Goal: Transaction & Acquisition: Obtain resource

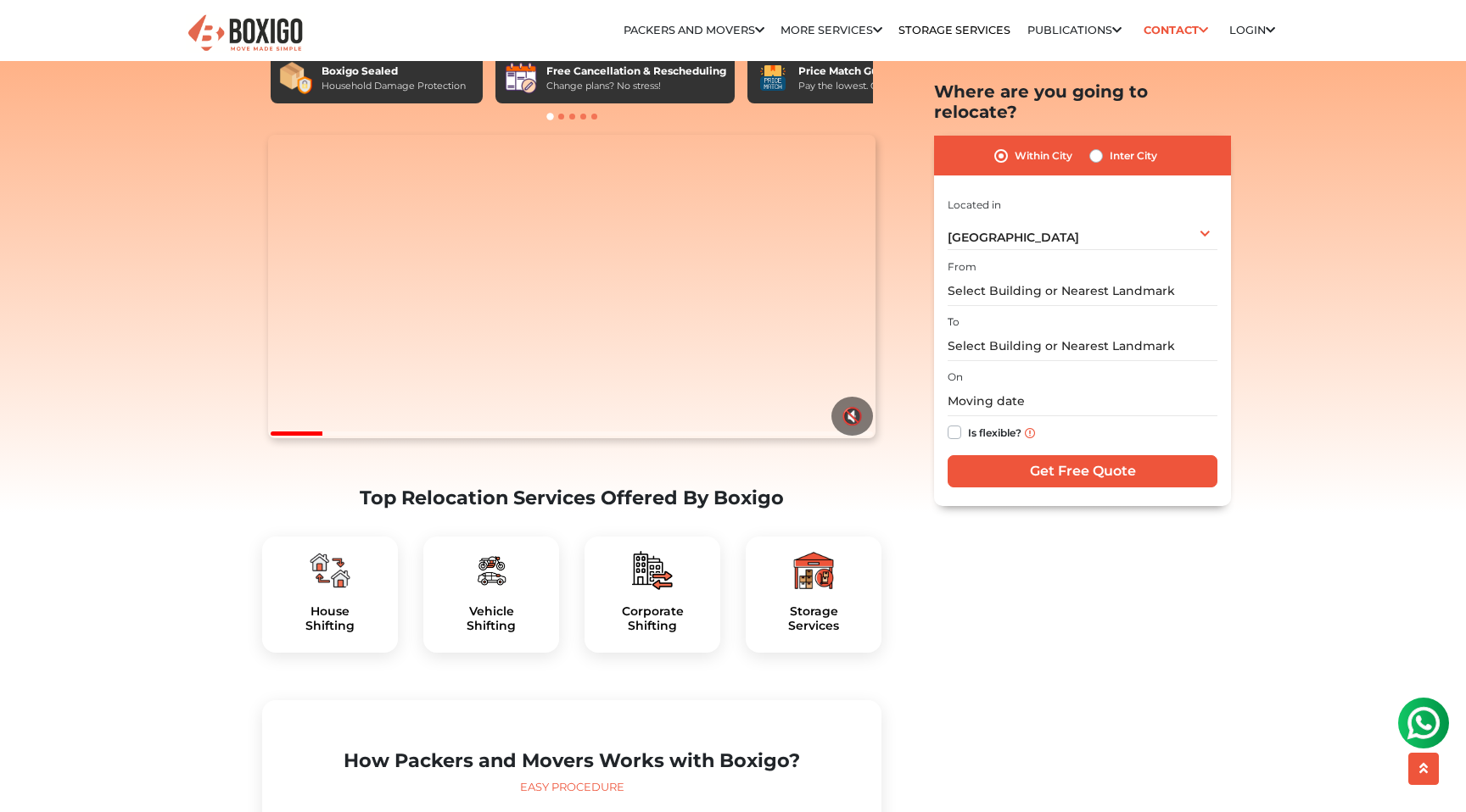
scroll to position [208, 0]
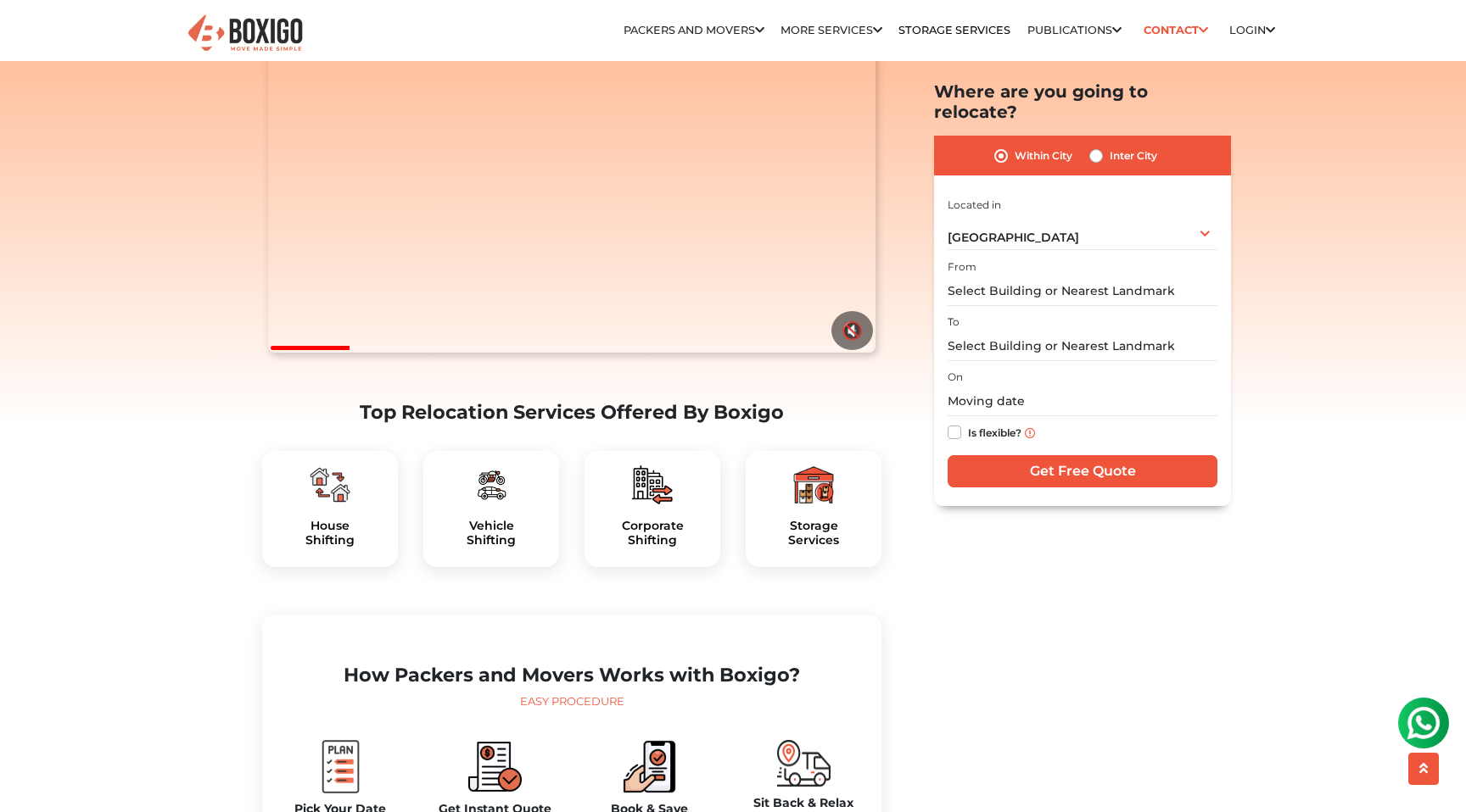
click at [813, 506] on img at bounding box center [813, 485] width 41 height 41
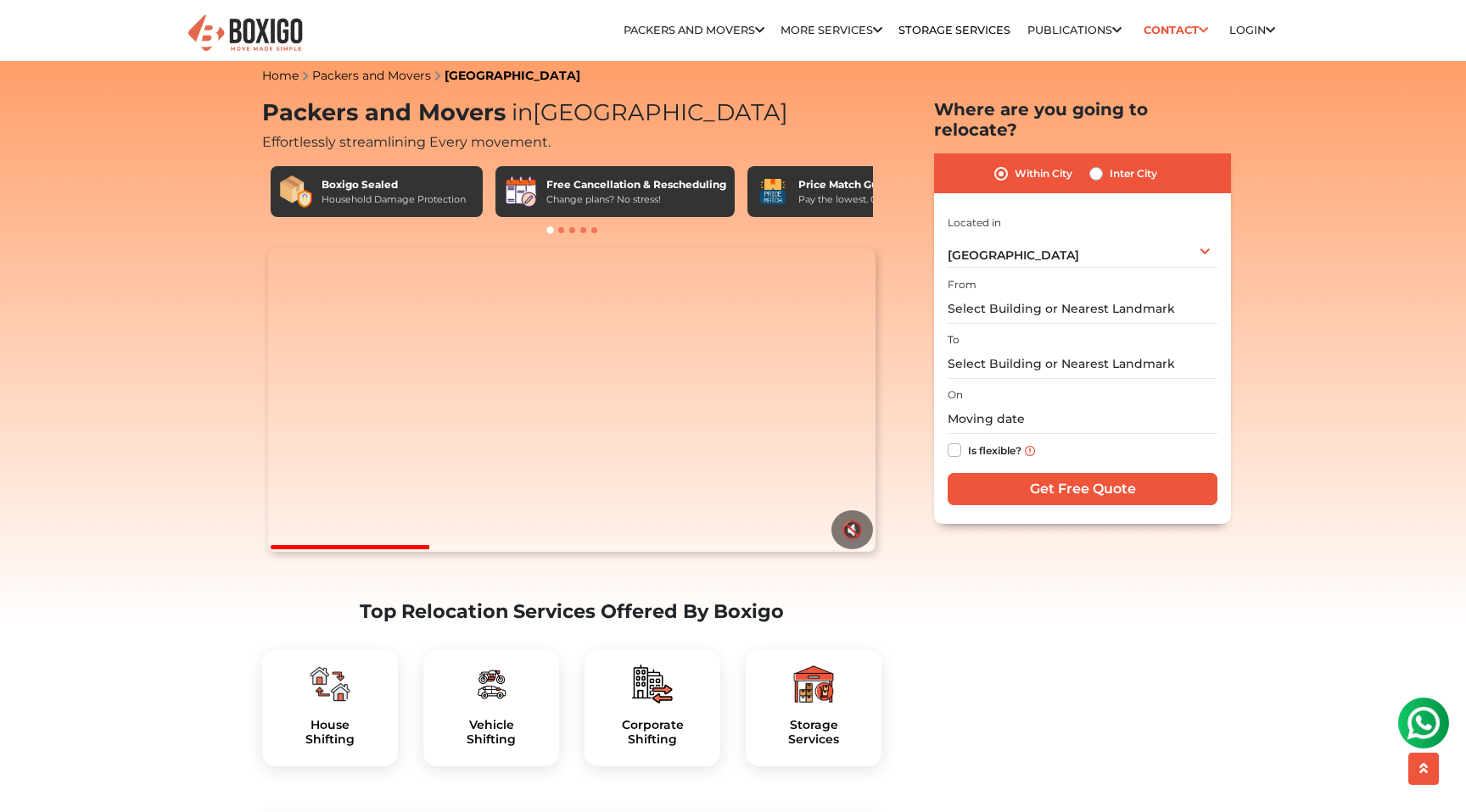
scroll to position [0, 0]
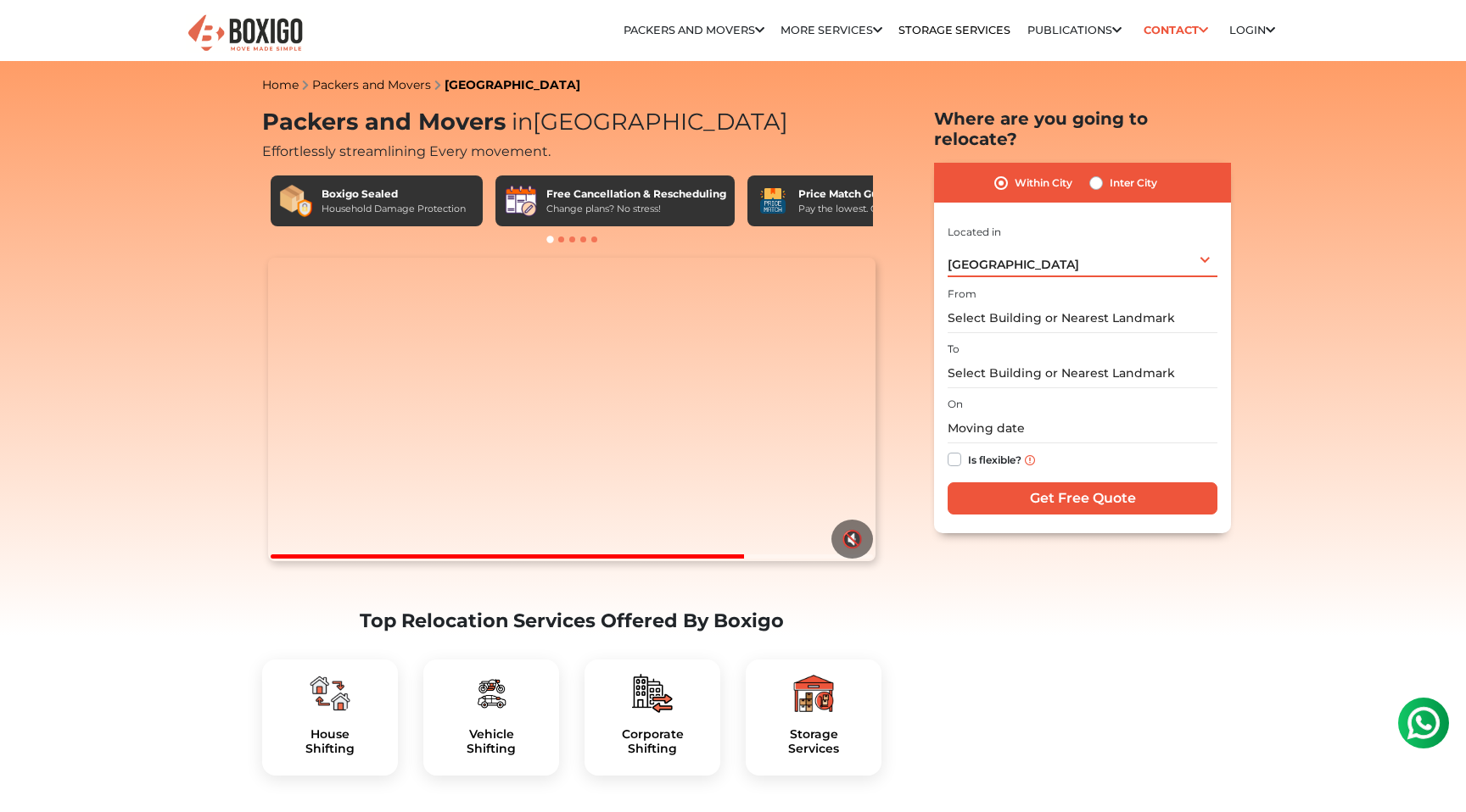
click at [1061, 242] on div "Hyderabad Select City Bangalore Bengaluru Bhopal Bhubaneswar Chennai Coimbatore…" at bounding box center [1082, 260] width 270 height 36
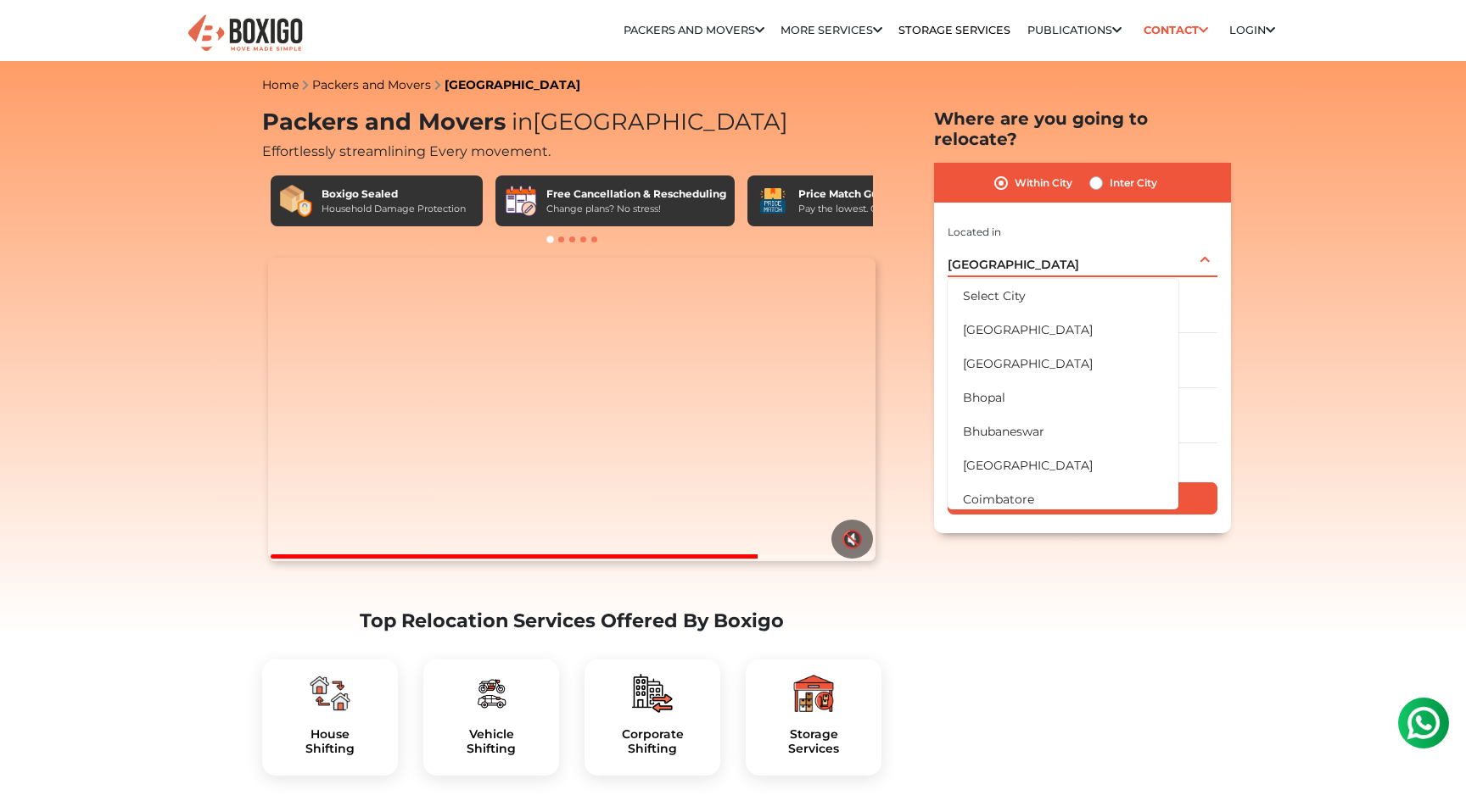
click at [1061, 242] on div "Hyderabad Select City Bangalore Bengaluru Bhopal Bhubaneswar Chennai Coimbatore…" at bounding box center [1082, 260] width 270 height 36
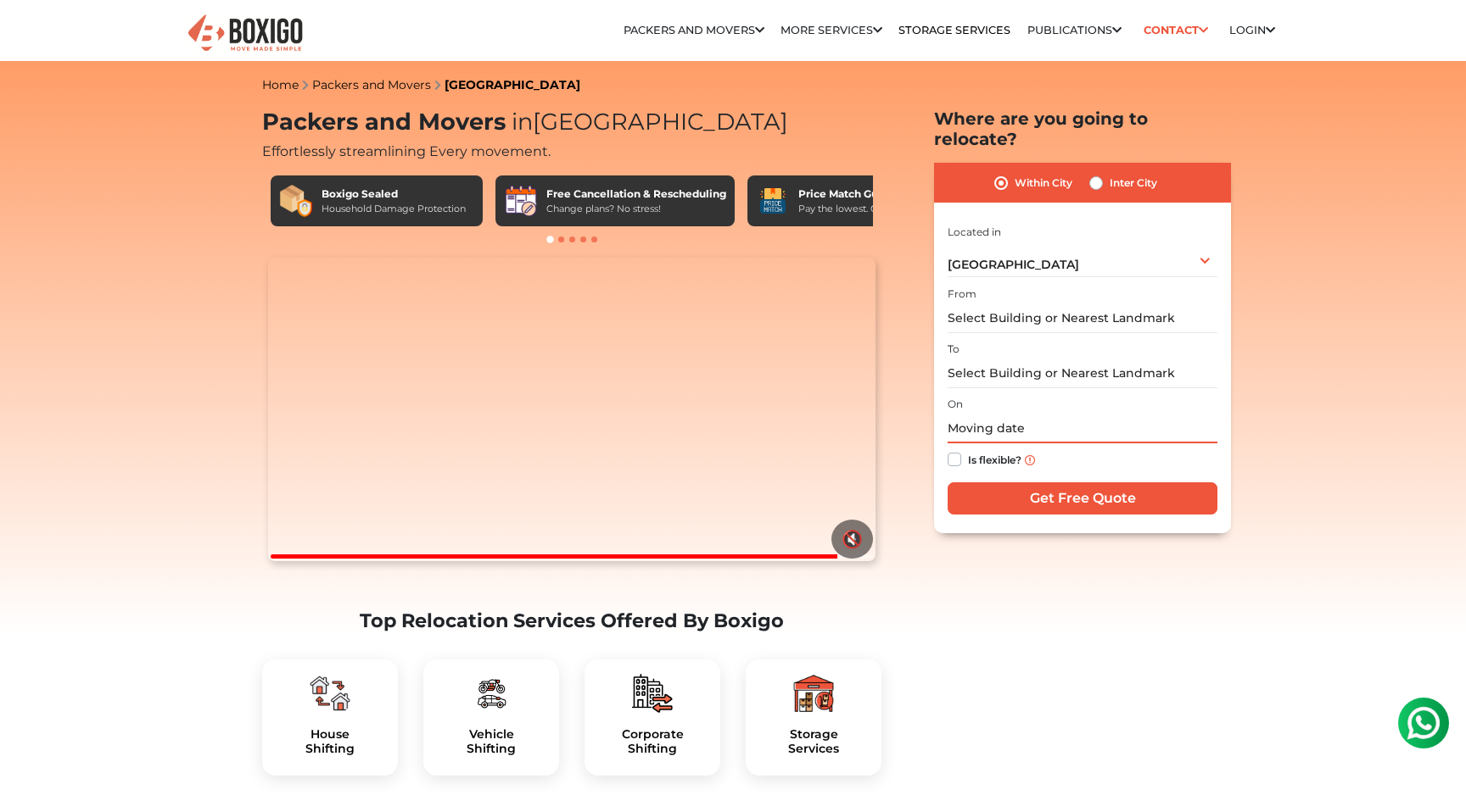
click at [985, 418] on input "text" at bounding box center [1082, 428] width 270 height 30
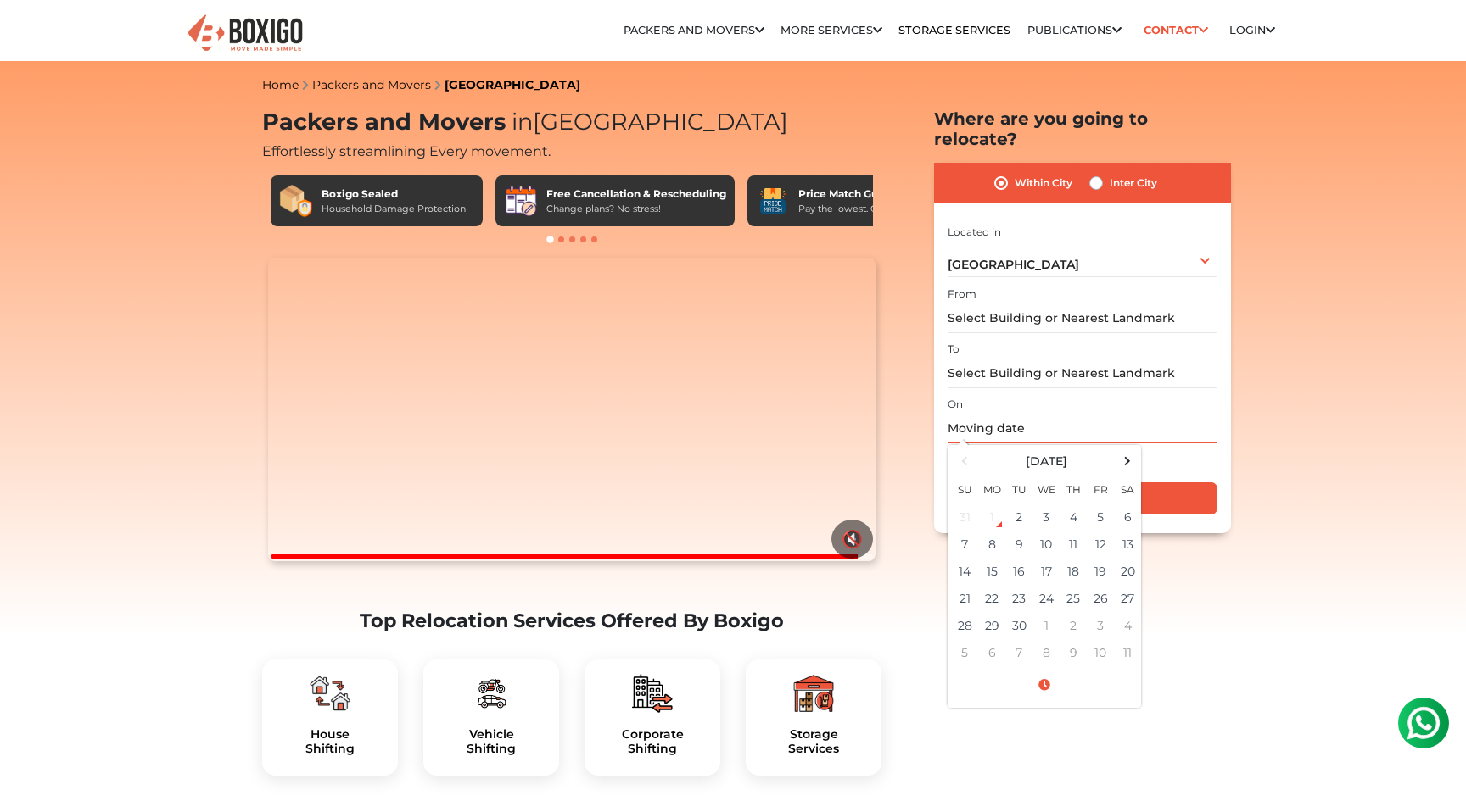
click at [985, 413] on input "text" at bounding box center [1082, 428] width 270 height 30
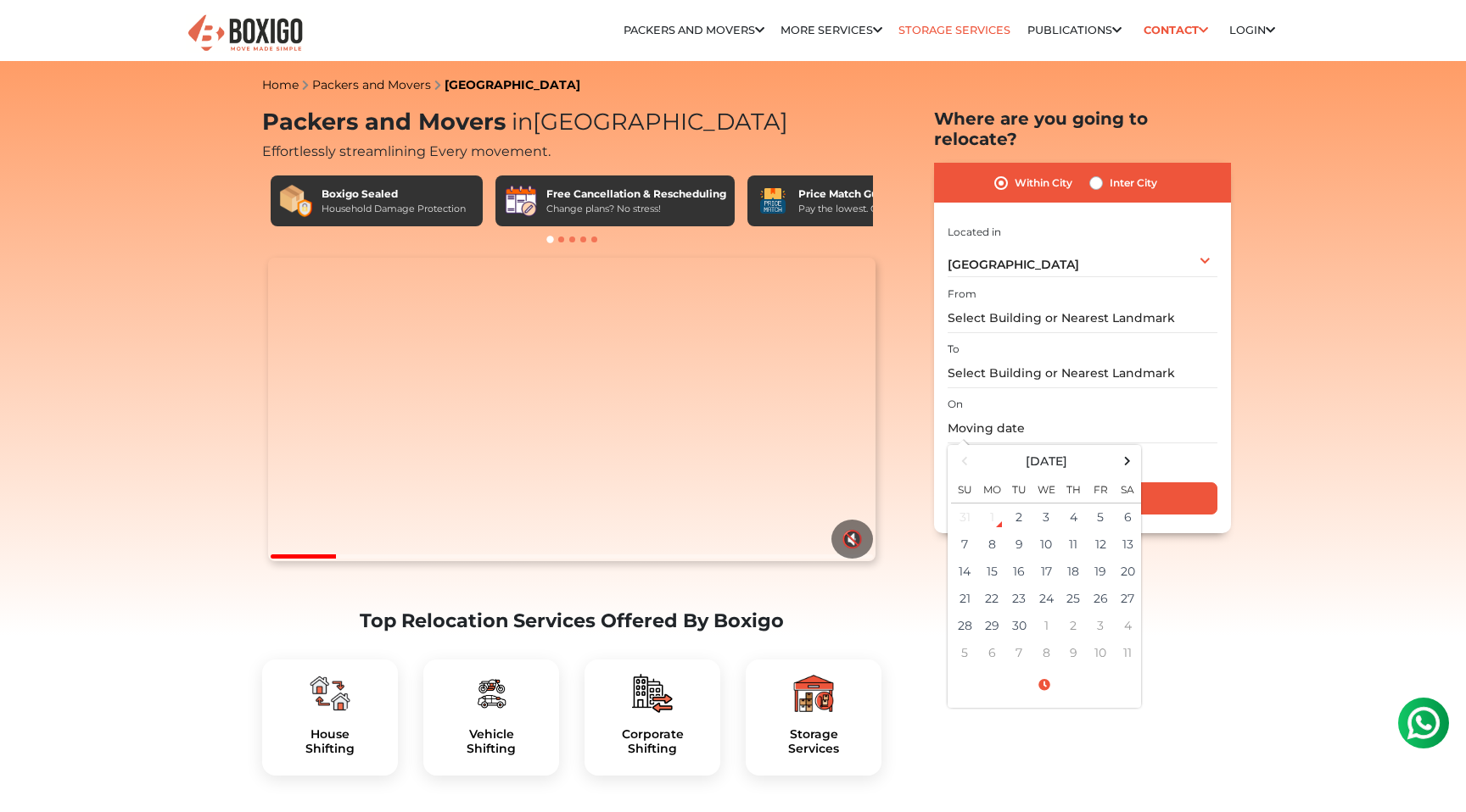
click at [918, 27] on link "Storage Services" at bounding box center [954, 30] width 112 height 13
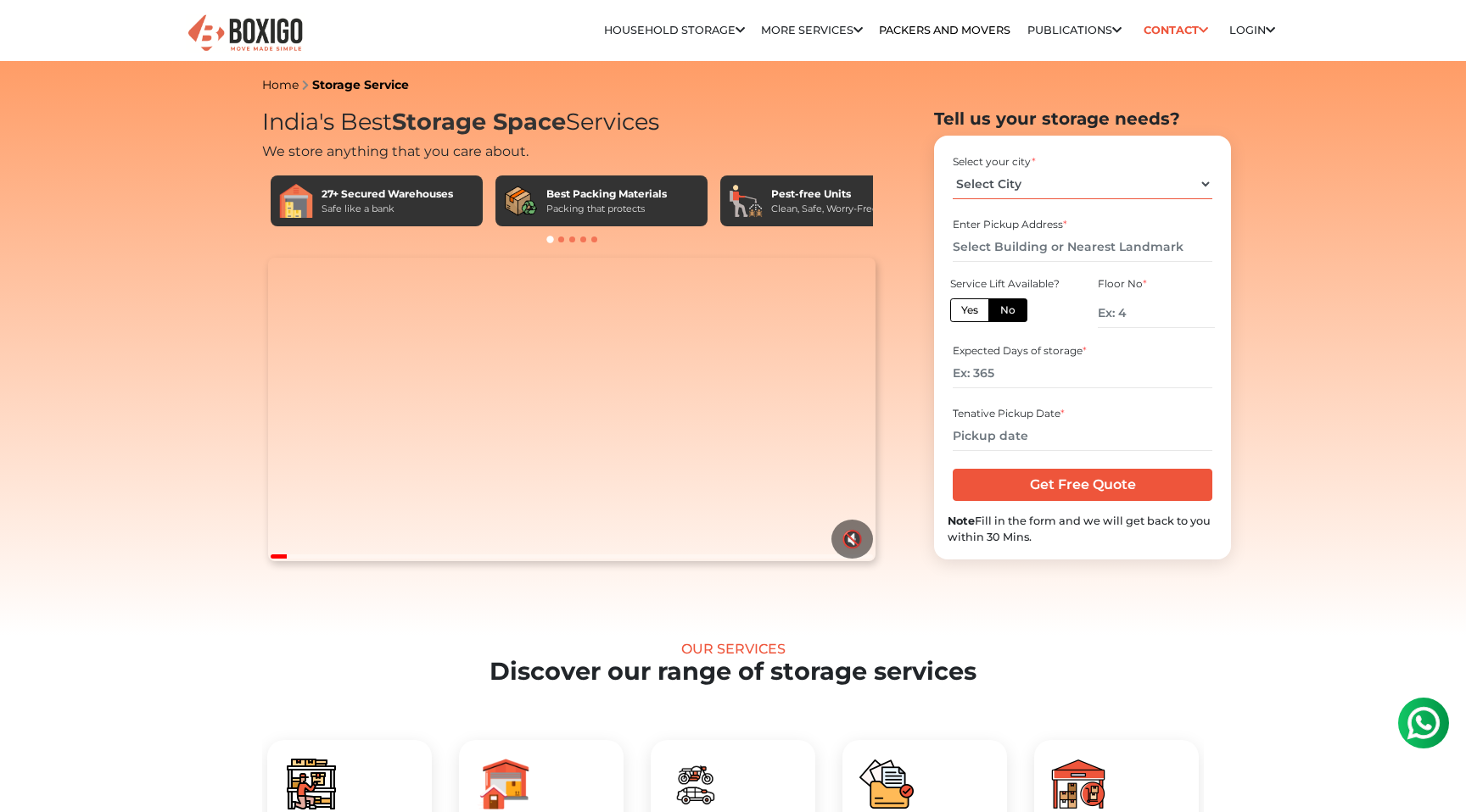
click at [996, 192] on select "Select City Bangalore Bengaluru Bhopal Bhubaneswar Chennai Coimbatore Cuttack D…" at bounding box center [1082, 184] width 259 height 30
select select "[GEOGRAPHIC_DATA]"
click at [953, 170] on select "Select City Bangalore Bengaluru Bhopal Bhubaneswar Chennai Coimbatore Cuttack D…" at bounding box center [1082, 184] width 259 height 30
click at [991, 244] on input "text" at bounding box center [1082, 247] width 259 height 30
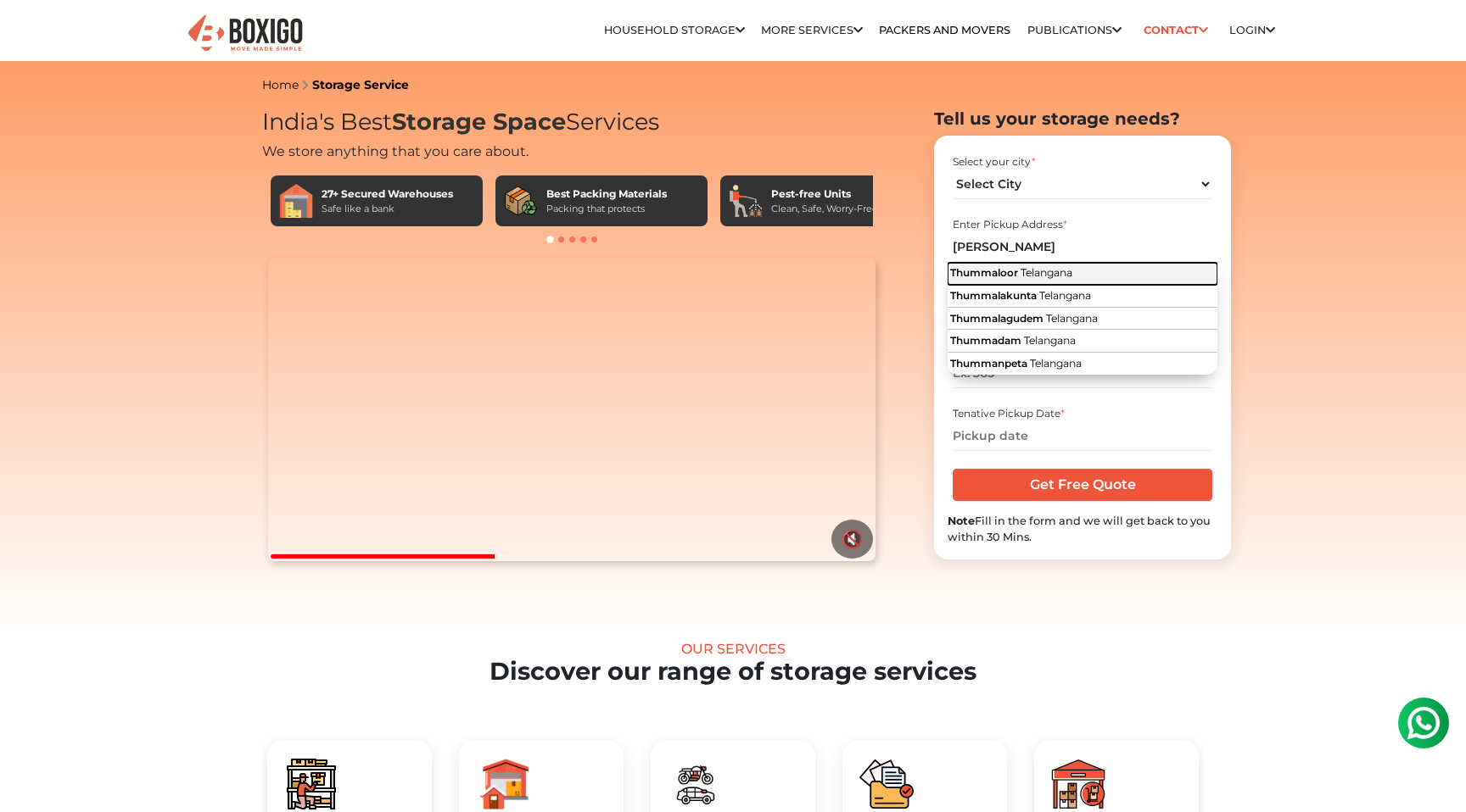
click at [1024, 269] on span "Telangana" at bounding box center [1046, 273] width 52 height 13
type input "Thummaloor, [GEOGRAPHIC_DATA]"
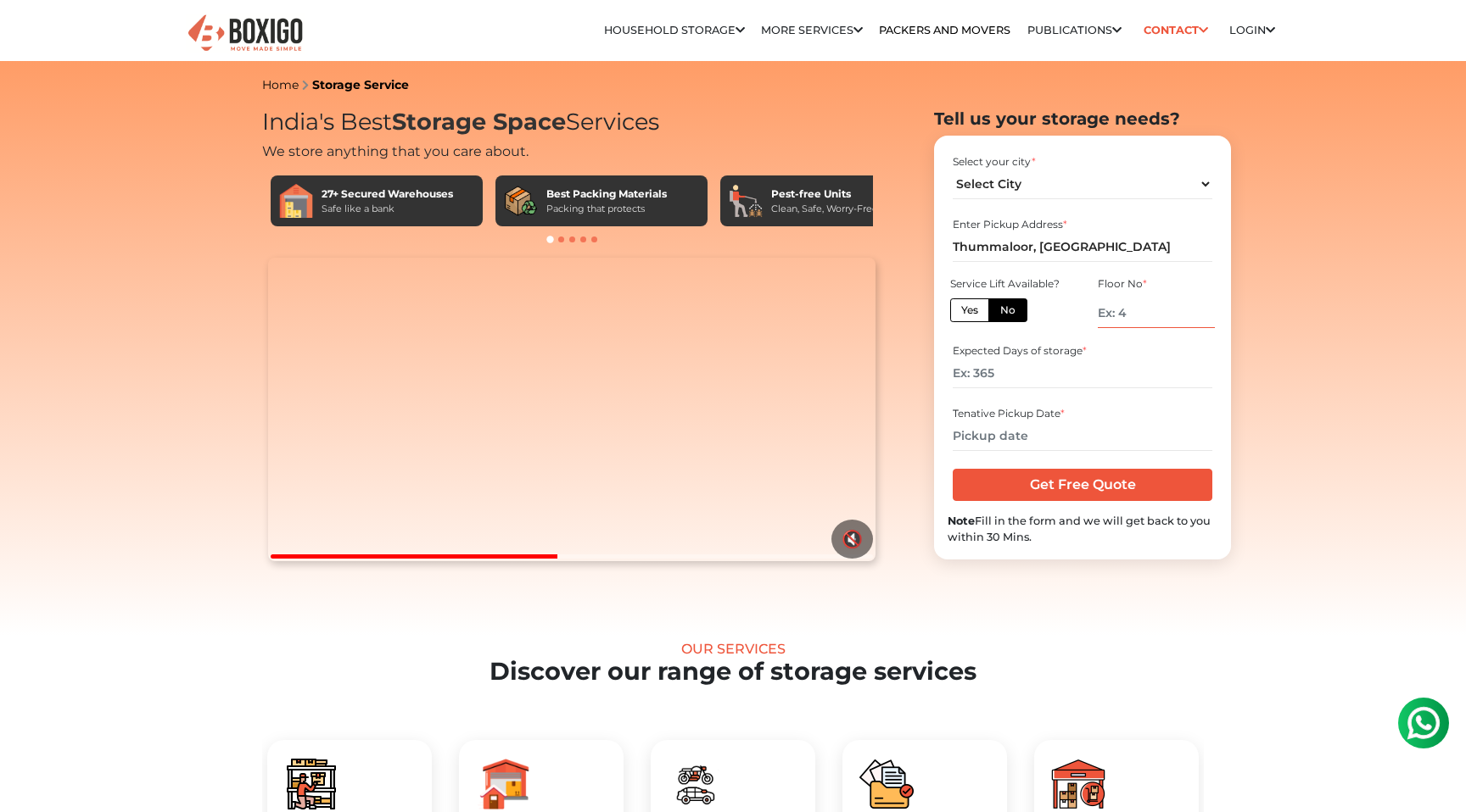
click at [1155, 313] on input "number" at bounding box center [1157, 313] width 117 height 30
type input "1"
type input "0"
click at [1019, 381] on input "number" at bounding box center [1082, 374] width 259 height 30
type input "6"
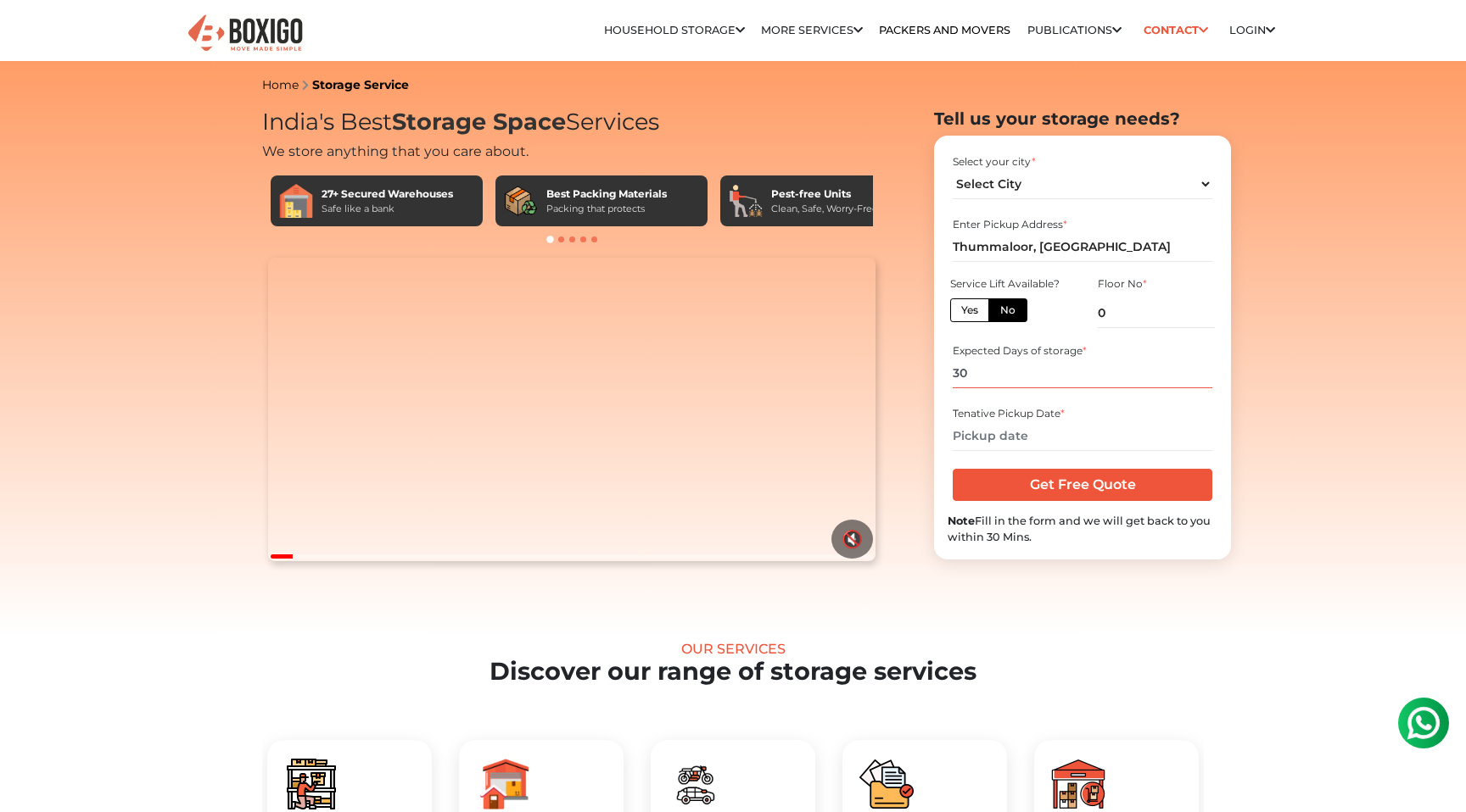
type input "30"
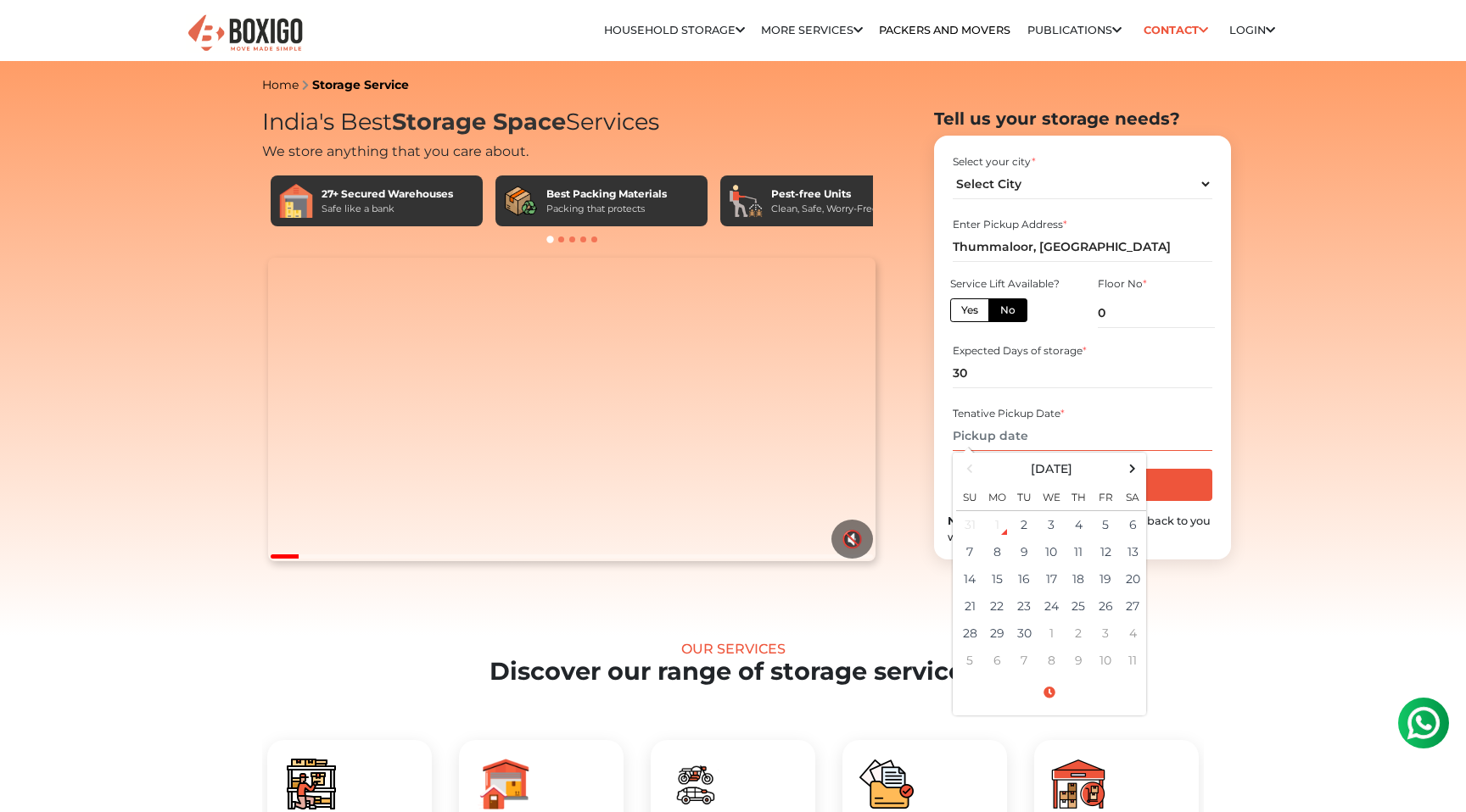
click at [1007, 440] on input "text" at bounding box center [1082, 436] width 259 height 30
click at [1048, 525] on td "3" at bounding box center [1050, 525] width 27 height 28
click at [1129, 471] on span at bounding box center [1133, 468] width 23 height 23
drag, startPoint x: 1027, startPoint y: 437, endPoint x: 1135, endPoint y: 433, distance: 108.1
click at [1135, 437] on input "09/03/2025 12:00 AM" at bounding box center [1082, 436] width 259 height 30
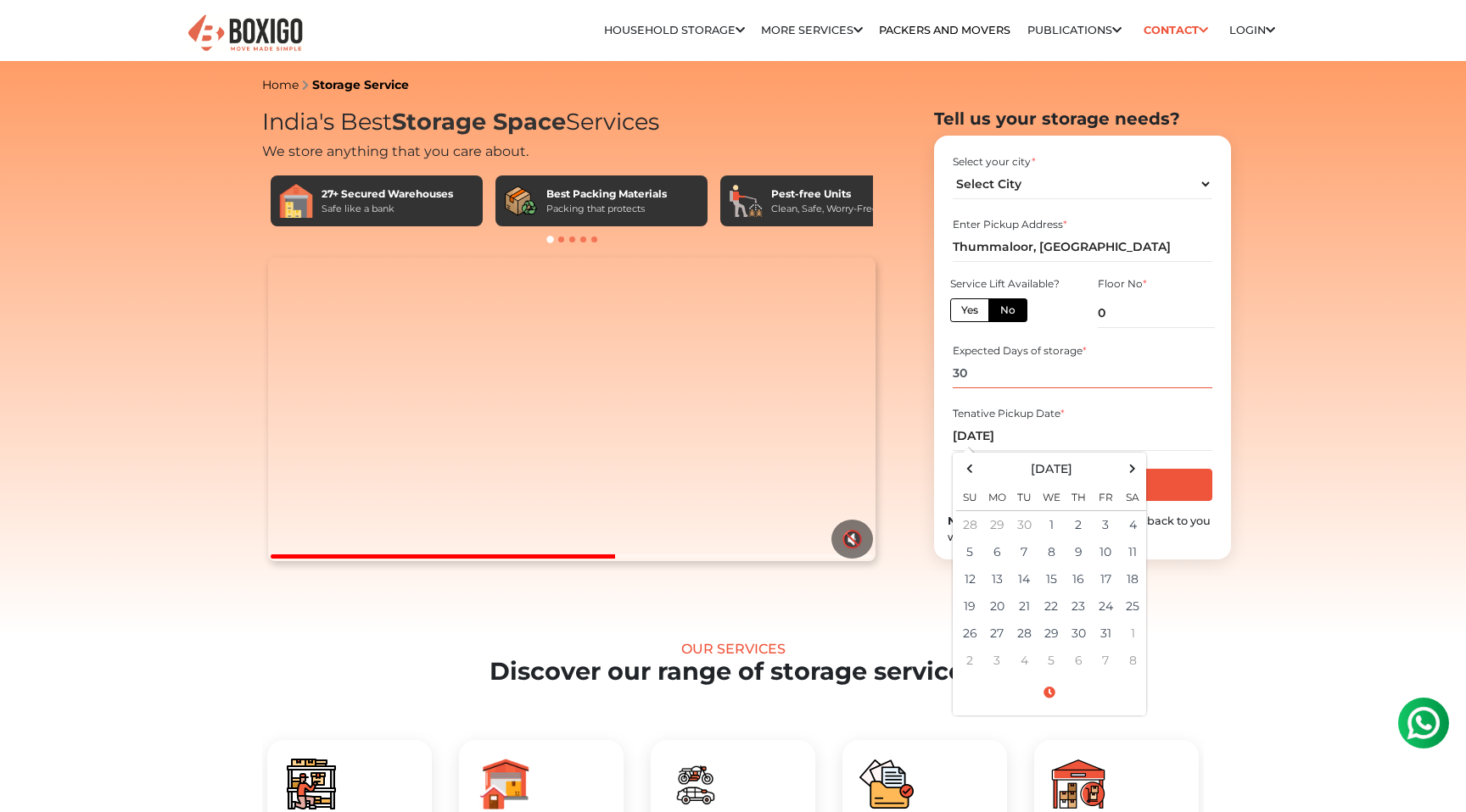
type input "09/03/2025 12:00 AM"
click at [994, 433] on input "09/03/2025 12:00 AM" at bounding box center [1082, 436] width 259 height 30
click at [1047, 522] on td "3" at bounding box center [1050, 525] width 27 height 28
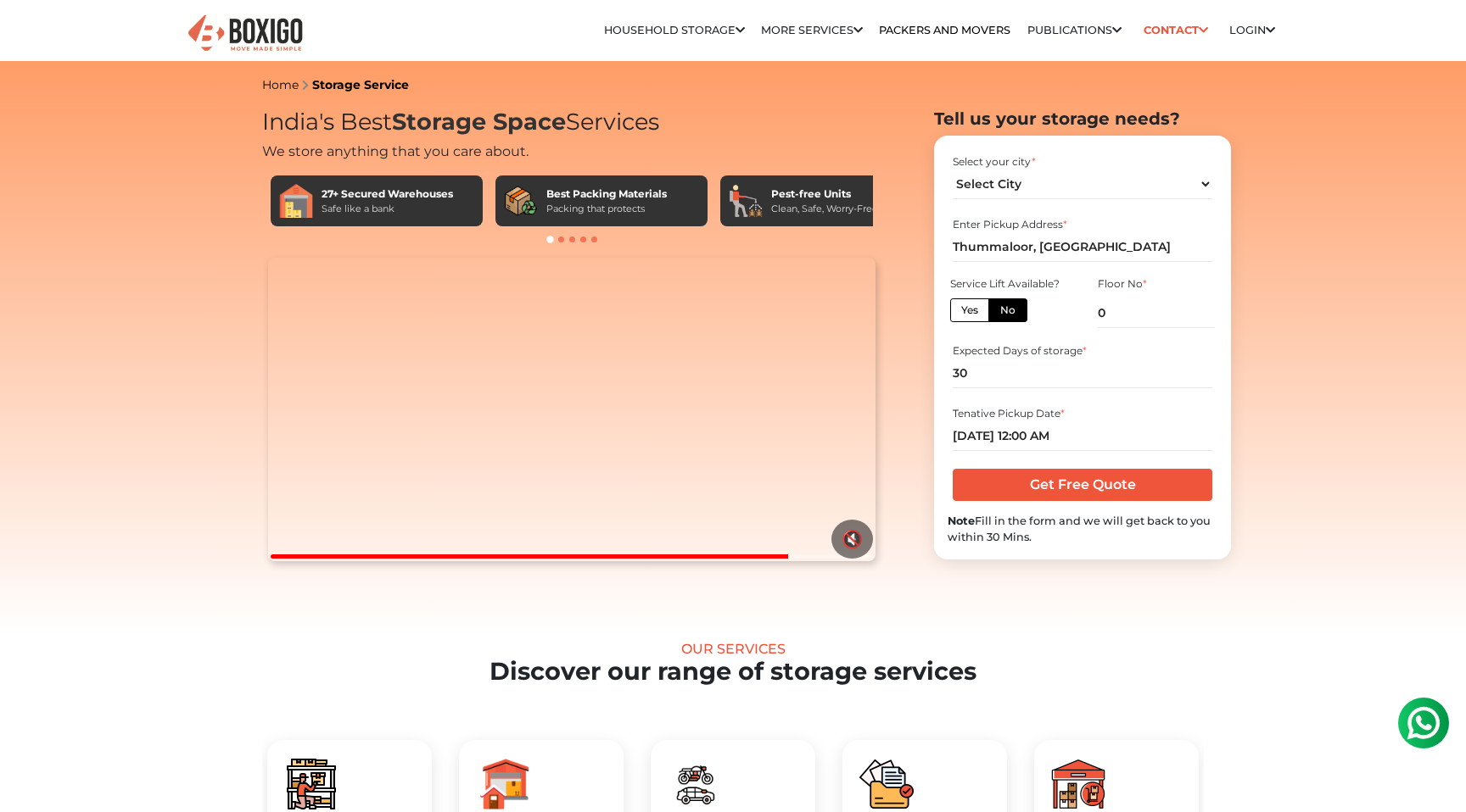
click at [1088, 402] on div "Tenative Pickup Date * 09/03/2025 12:00 AM" at bounding box center [1082, 429] width 270 height 56
click at [1062, 485] on input "Get Free Quote" at bounding box center [1082, 485] width 259 height 33
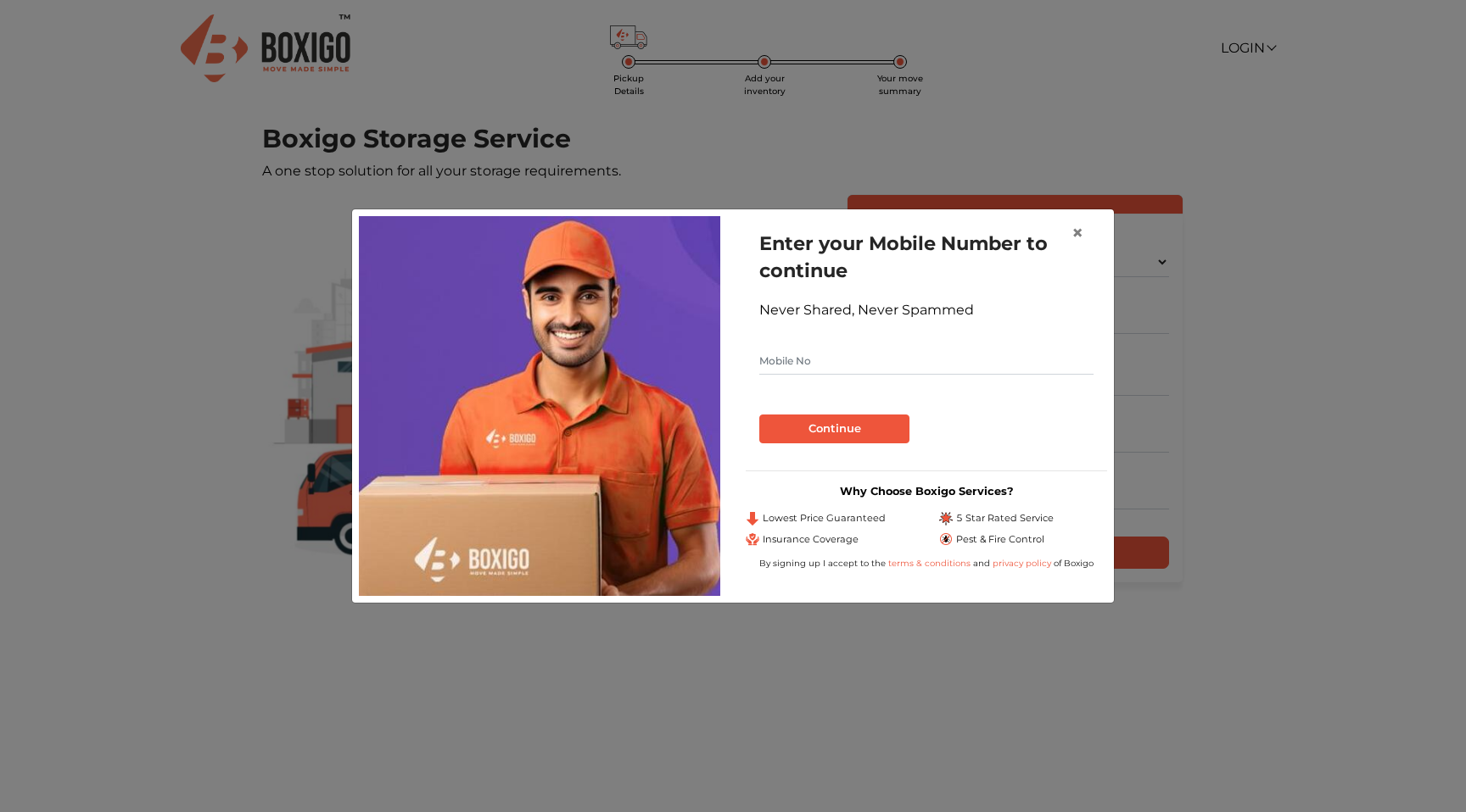
click at [832, 365] on input "text" at bounding box center [926, 361] width 334 height 27
type input "7032011736"
click at [794, 431] on button "Continue" at bounding box center [834, 428] width 150 height 29
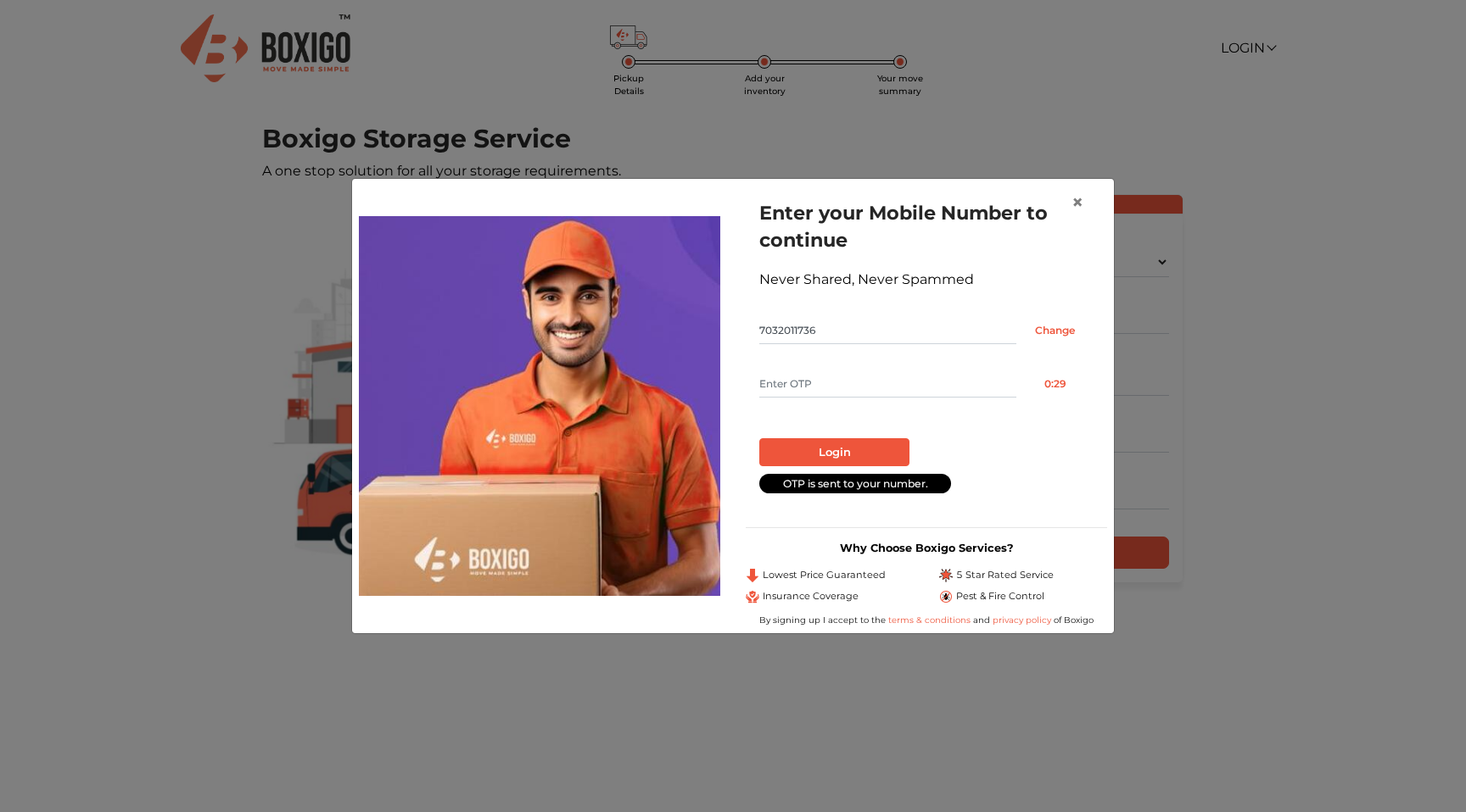
click at [797, 379] on input "text" at bounding box center [888, 384] width 257 height 27
type input "9115"
click at [810, 448] on button "Login" at bounding box center [834, 452] width 150 height 29
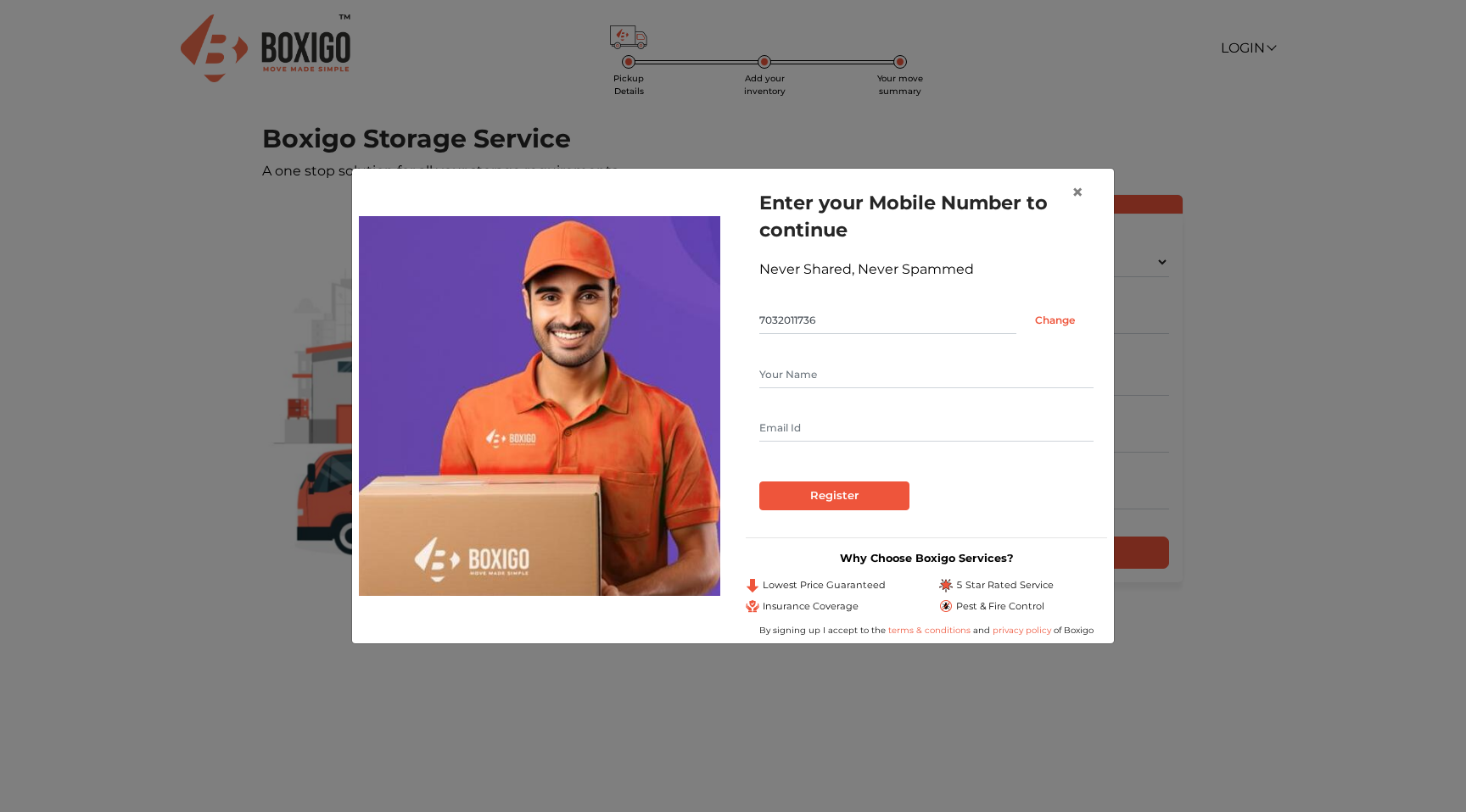
click at [802, 366] on input "text" at bounding box center [926, 374] width 334 height 27
type input "[PERSON_NAME]"
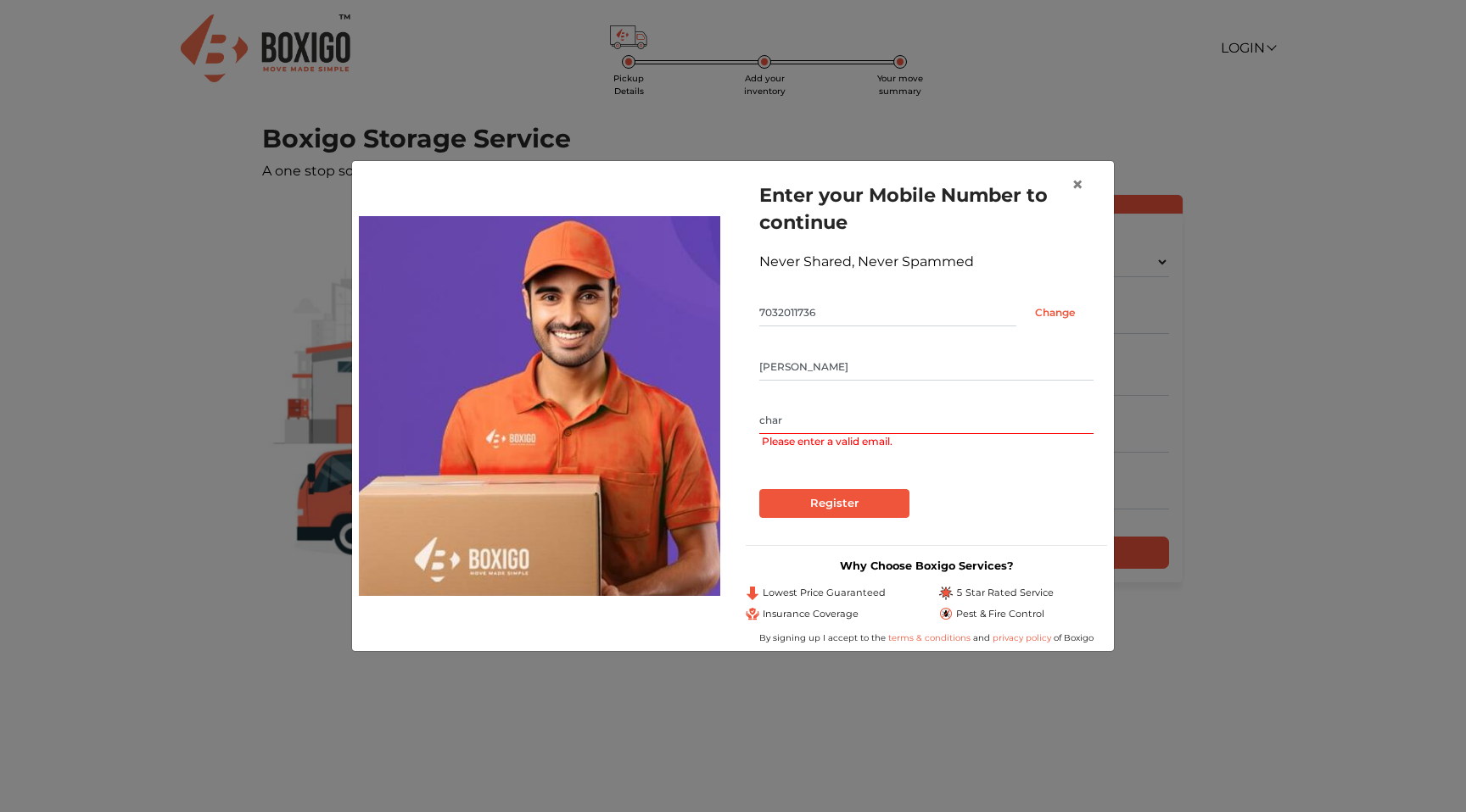
type input "[EMAIL_ADDRESS][DOMAIN_NAME]"
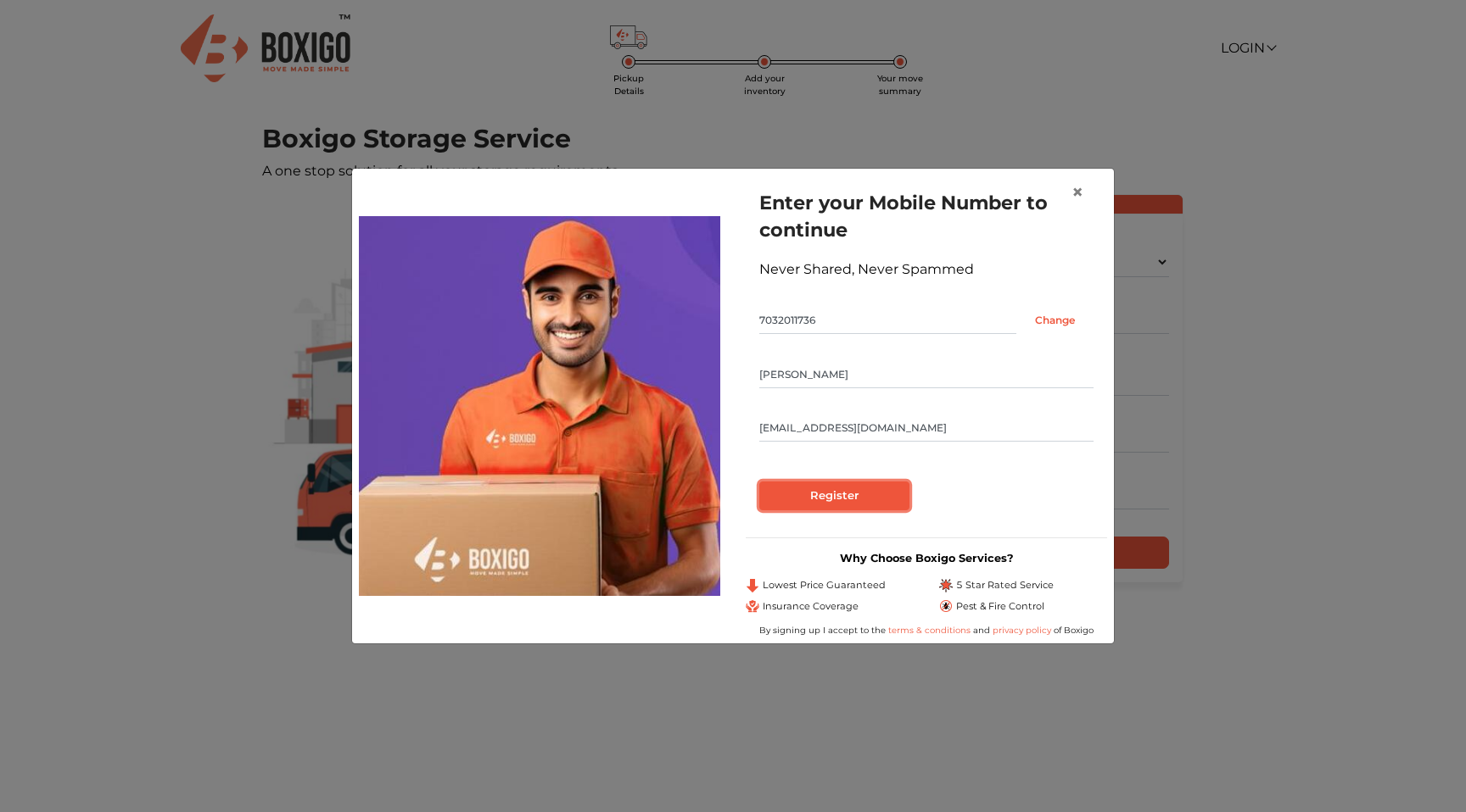
click at [828, 493] on input "Register" at bounding box center [834, 496] width 150 height 29
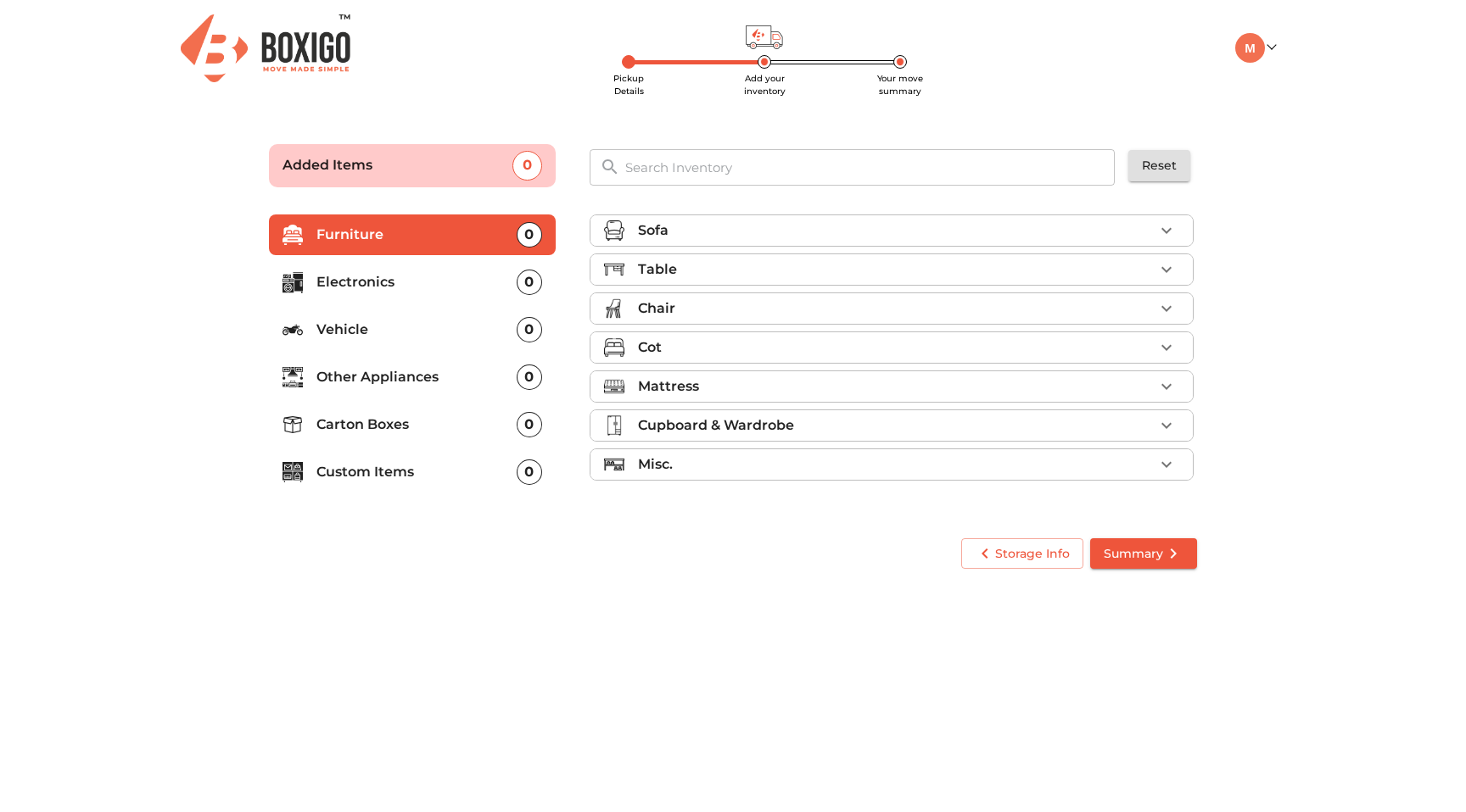
click at [776, 221] on div "Sofa" at bounding box center [896, 230] width 516 height 21
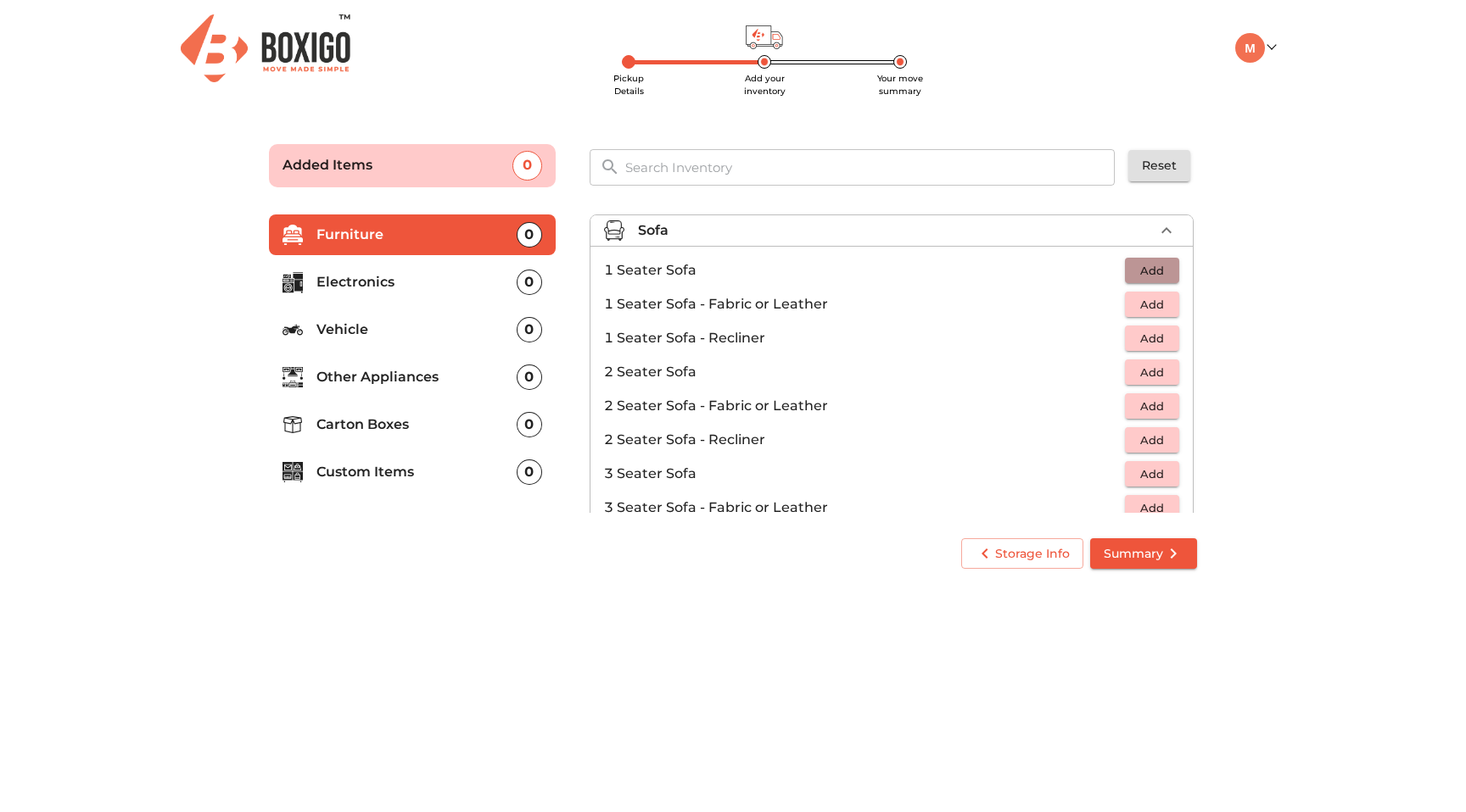
click at [1160, 267] on span "Add" at bounding box center [1153, 271] width 38 height 20
click at [1171, 221] on icon "button" at bounding box center [1166, 230] width 21 height 21
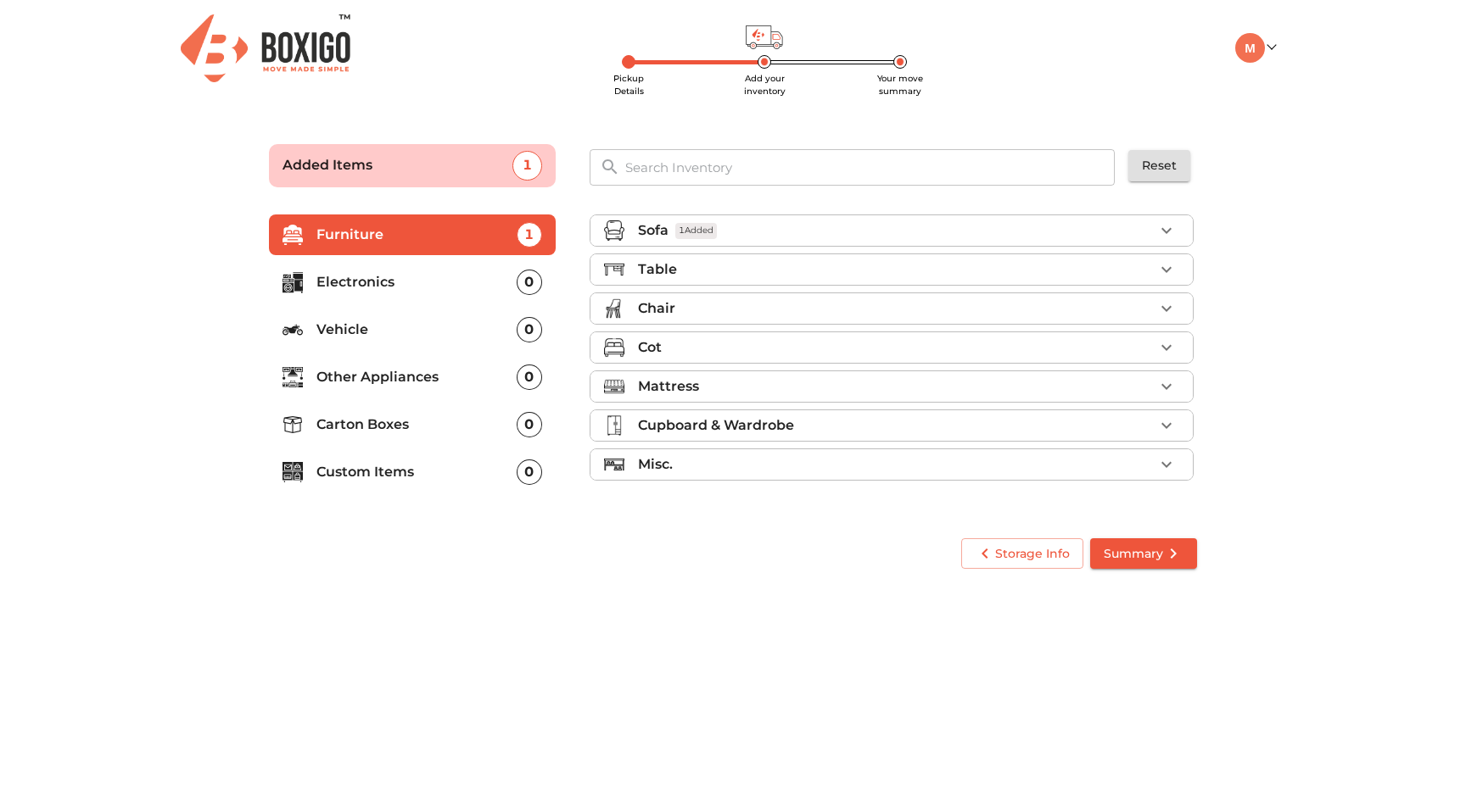
click at [1161, 285] on div "Table" at bounding box center [891, 270] width 604 height 33
click at [1162, 275] on icon "button" at bounding box center [1166, 270] width 21 height 21
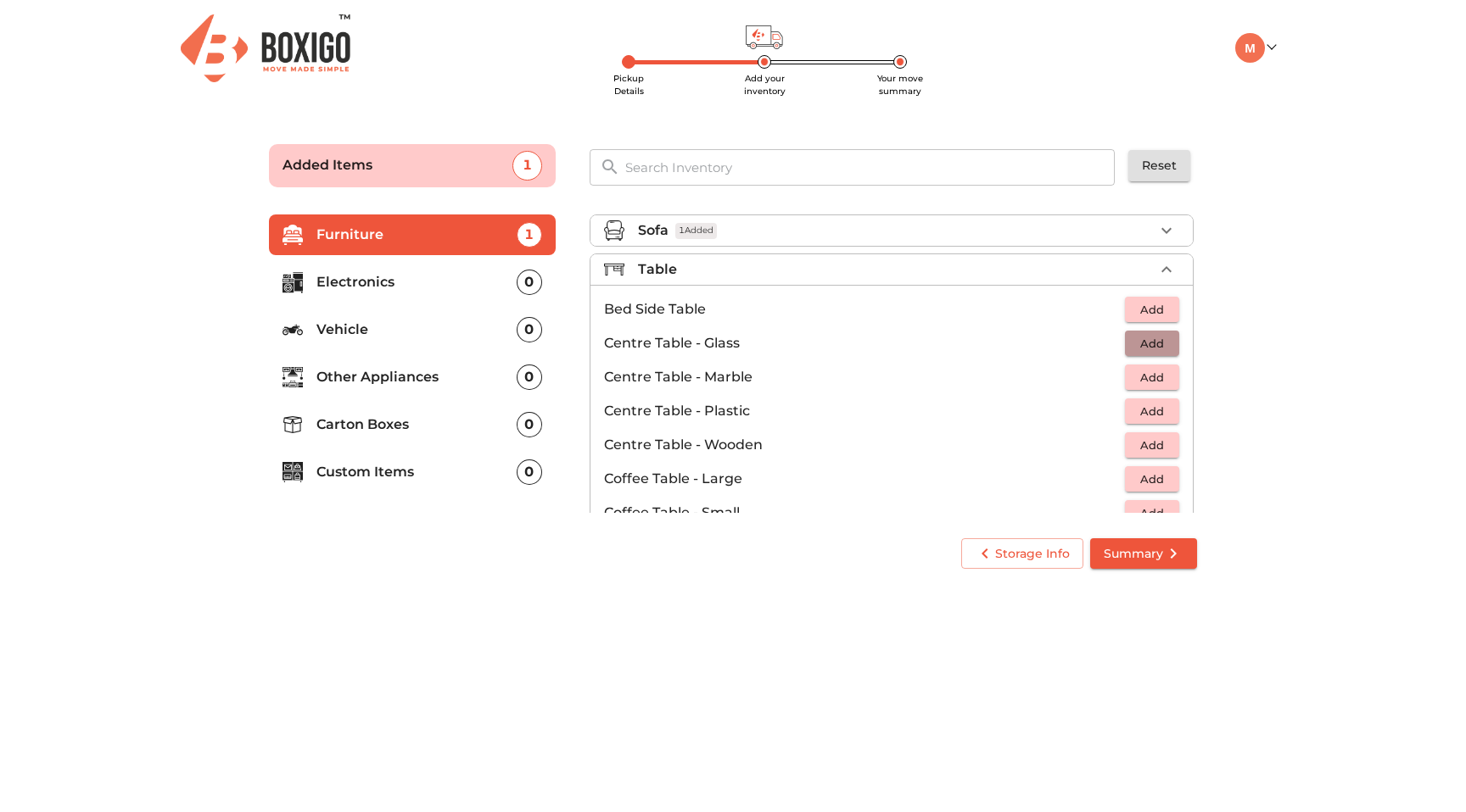
click at [1155, 347] on span "Add" at bounding box center [1153, 344] width 38 height 20
click at [1163, 309] on span "Add" at bounding box center [1153, 310] width 38 height 20
click at [1164, 267] on icon "button" at bounding box center [1166, 270] width 21 height 21
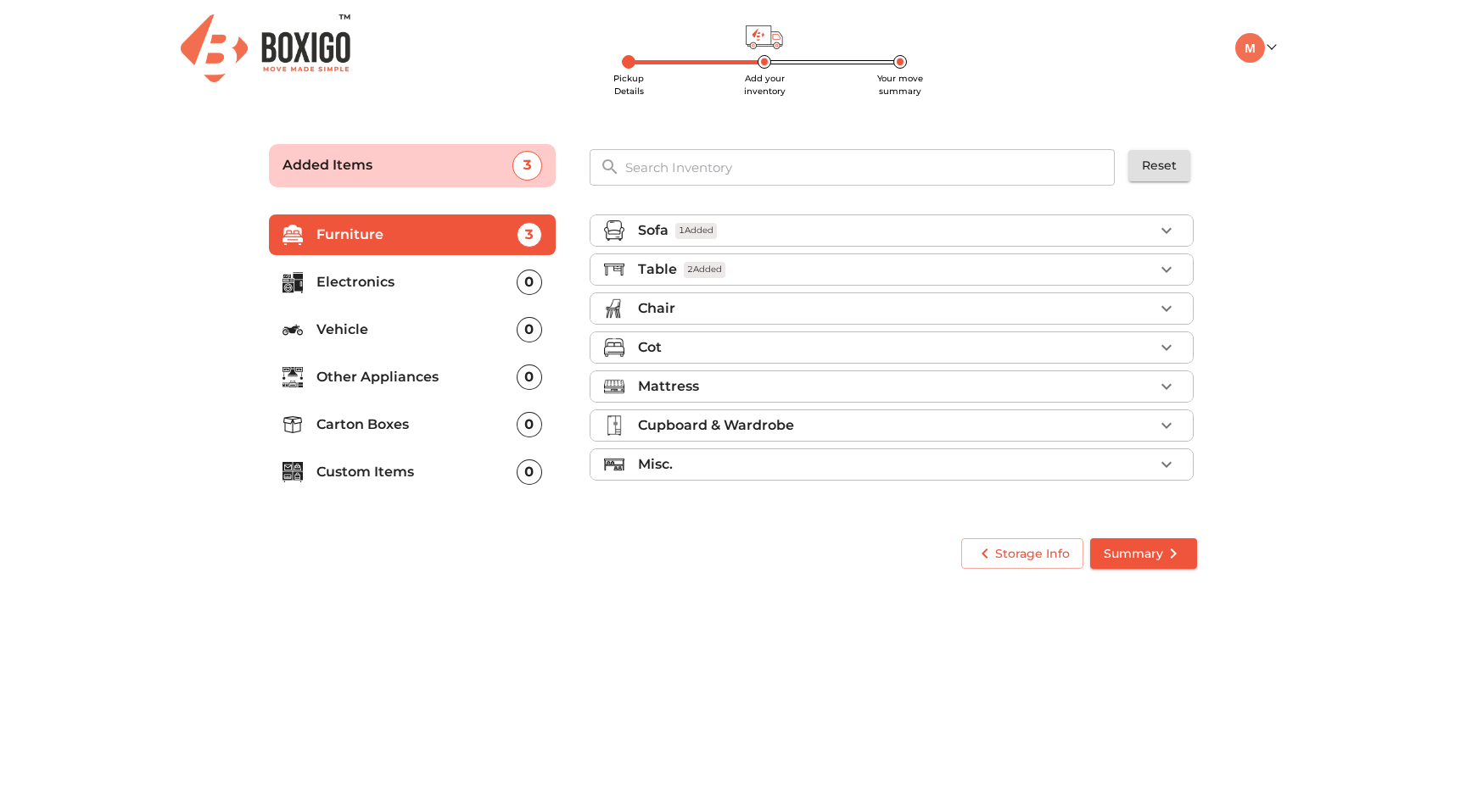
click at [1038, 314] on div "Chair" at bounding box center [896, 308] width 516 height 21
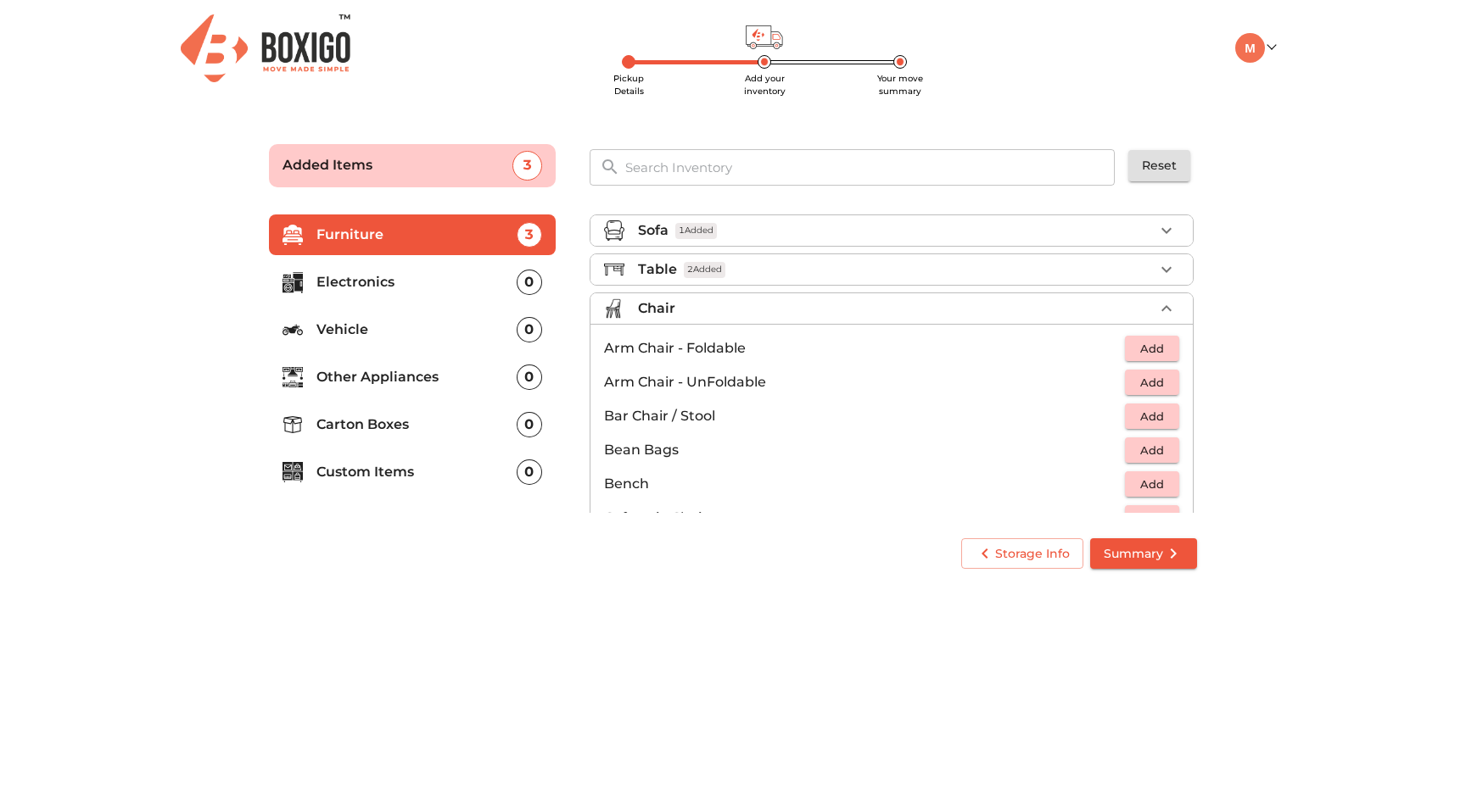
click at [1162, 382] on span "Add" at bounding box center [1153, 383] width 38 height 20
click at [1167, 378] on icon "button" at bounding box center [1166, 382] width 21 height 21
click at [1165, 307] on icon "button" at bounding box center [1166, 308] width 21 height 21
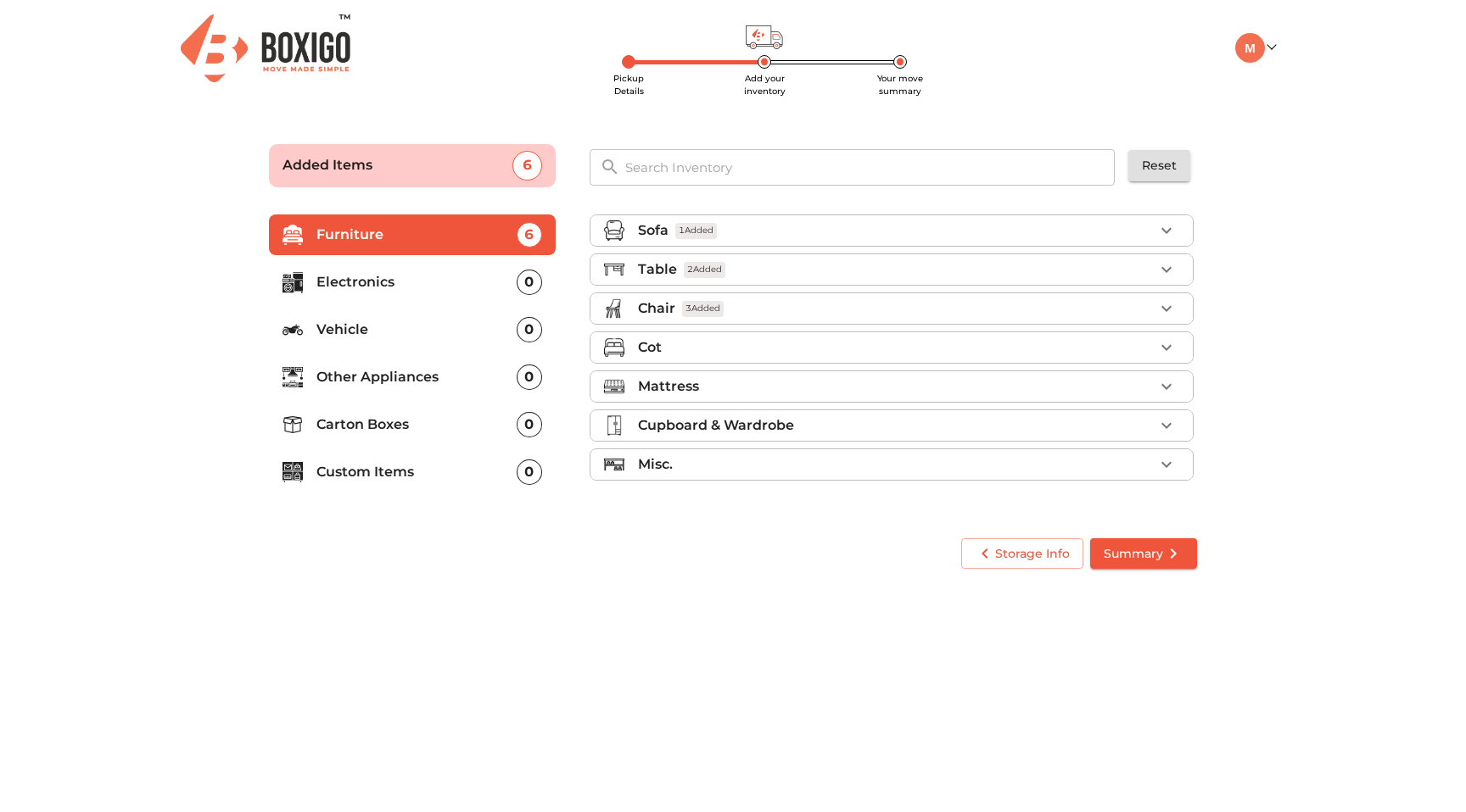
click at [1084, 348] on div "Cot" at bounding box center [896, 347] width 516 height 21
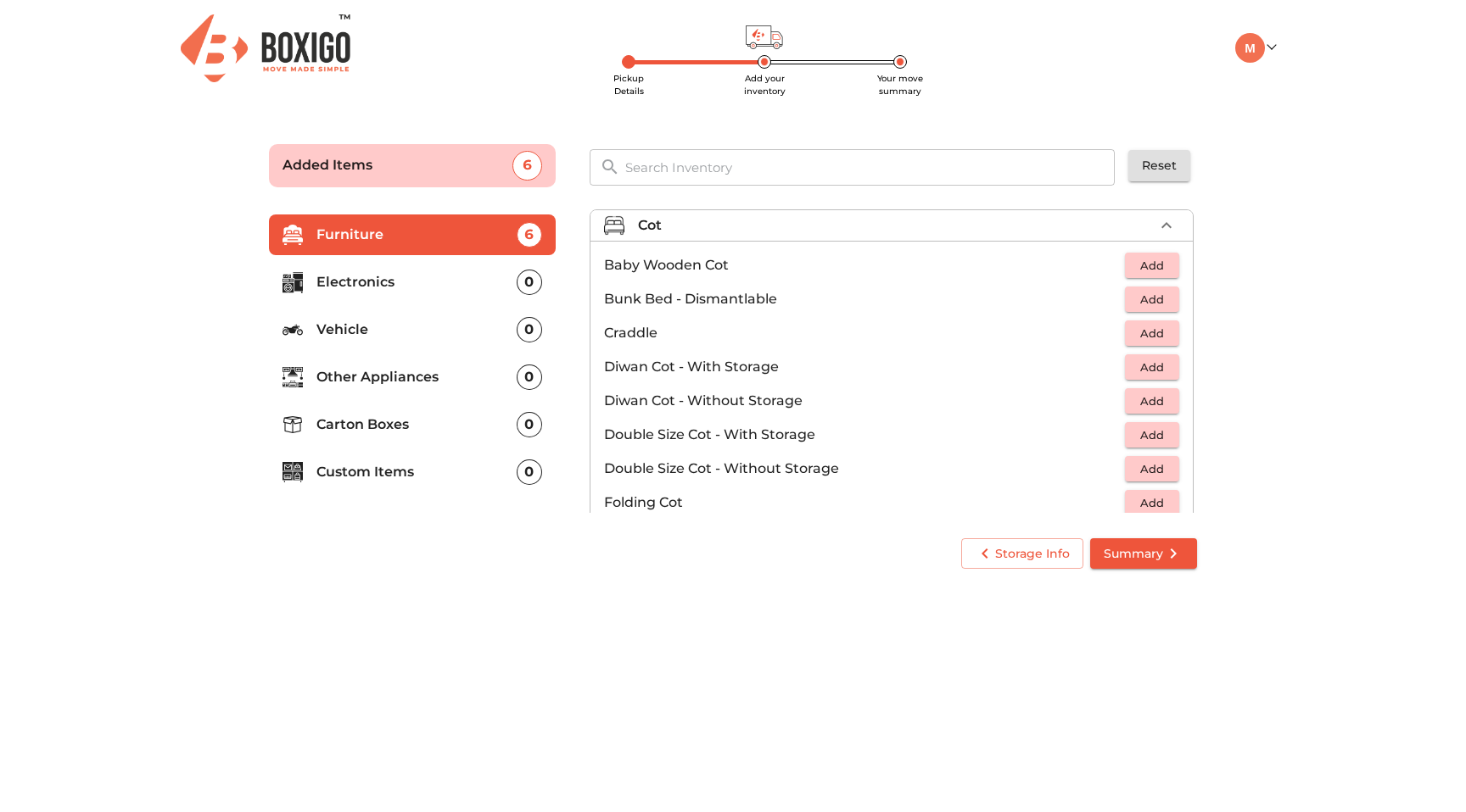
scroll to position [124, 0]
click at [1157, 392] on span "Add" at bounding box center [1153, 400] width 38 height 20
click at [1241, 331] on main "Pickup Details Add your inventory Your move summary Added Items 7 ​ Reset Furni…" at bounding box center [733, 353] width 1466 height 466
click at [1161, 222] on icon "button" at bounding box center [1166, 224] width 21 height 21
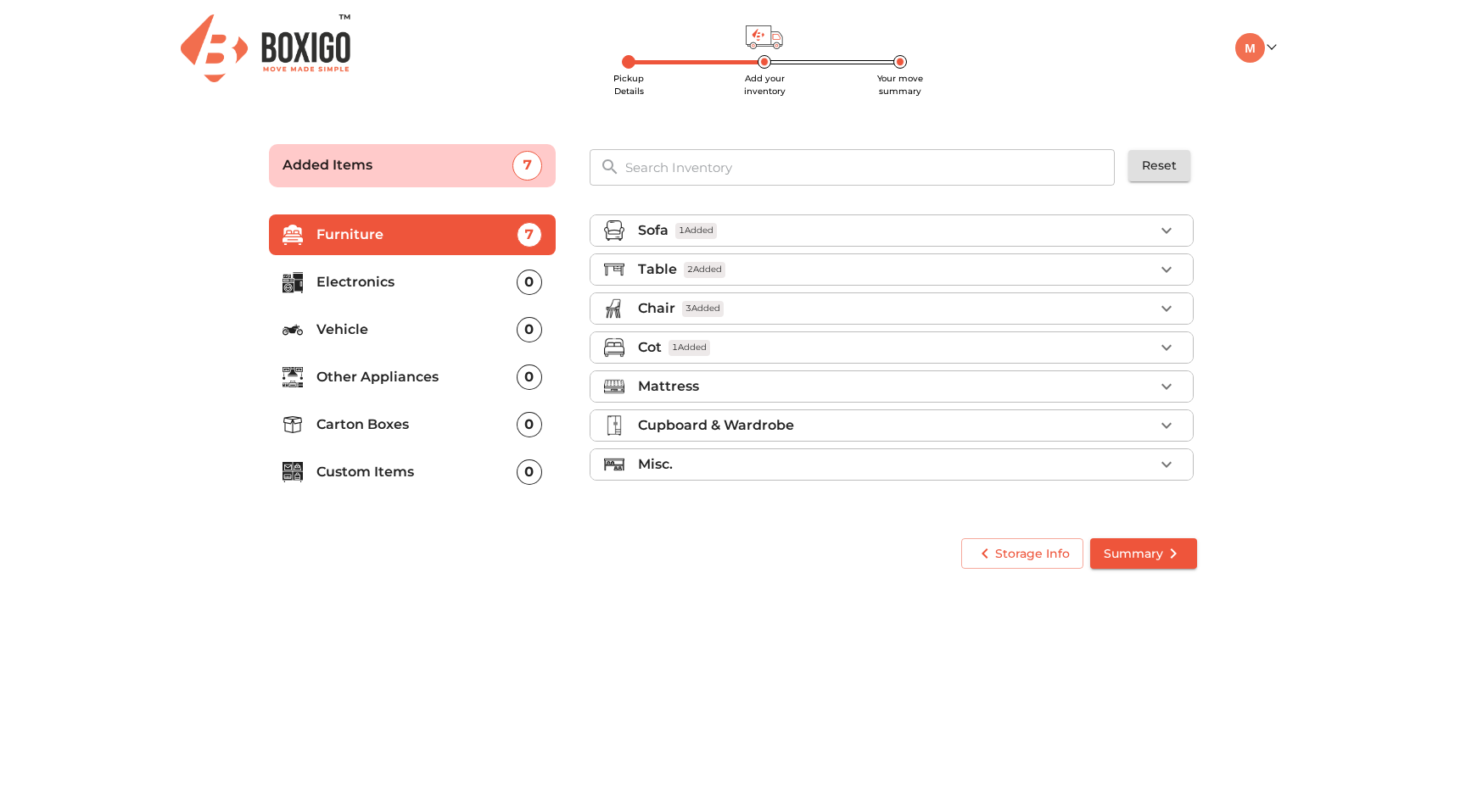
scroll to position [0, 0]
click at [1142, 382] on div "Mattress" at bounding box center [896, 387] width 516 height 21
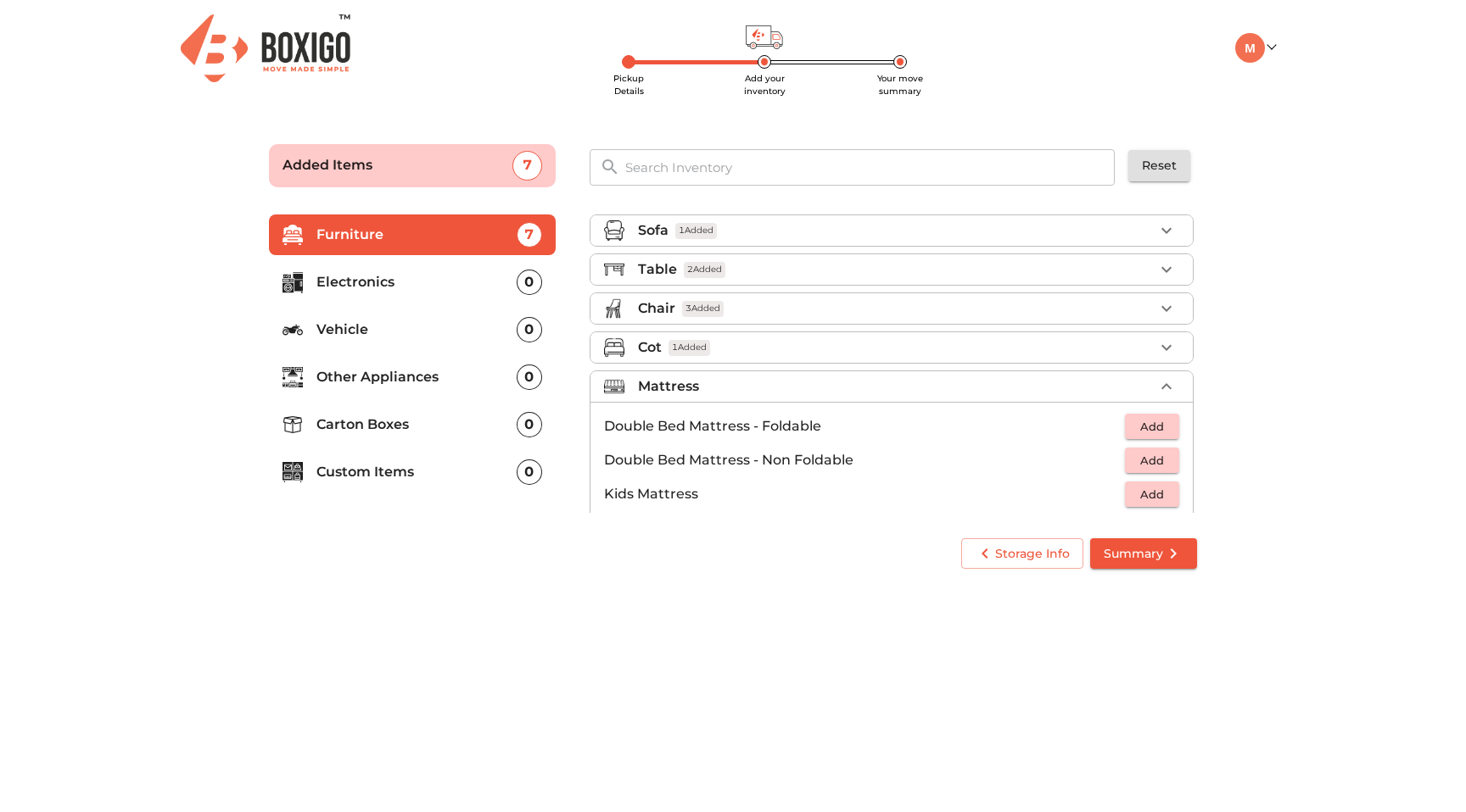
click at [1163, 426] on span "Add" at bounding box center [1153, 427] width 38 height 20
click at [1163, 426] on icon "button" at bounding box center [1166, 426] width 12 height 12
click at [1266, 361] on main "Pickup Details Add your inventory Your move summary Added Items 9 ​ Reset Furni…" at bounding box center [733, 353] width 1466 height 466
click at [1165, 382] on icon "button" at bounding box center [1166, 387] width 21 height 21
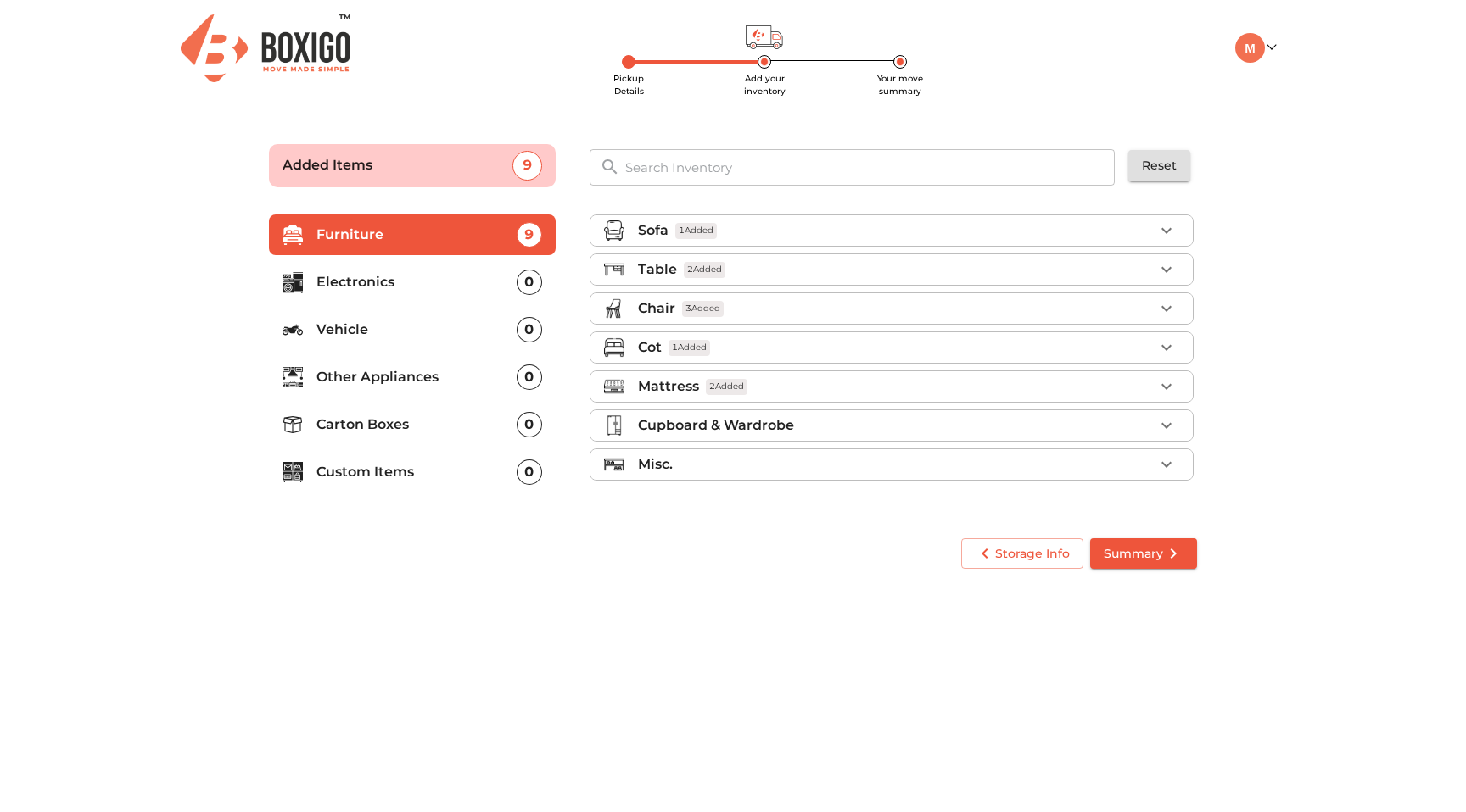
click at [1064, 419] on div "Cupboard & Wardrobe" at bounding box center [896, 425] width 516 height 21
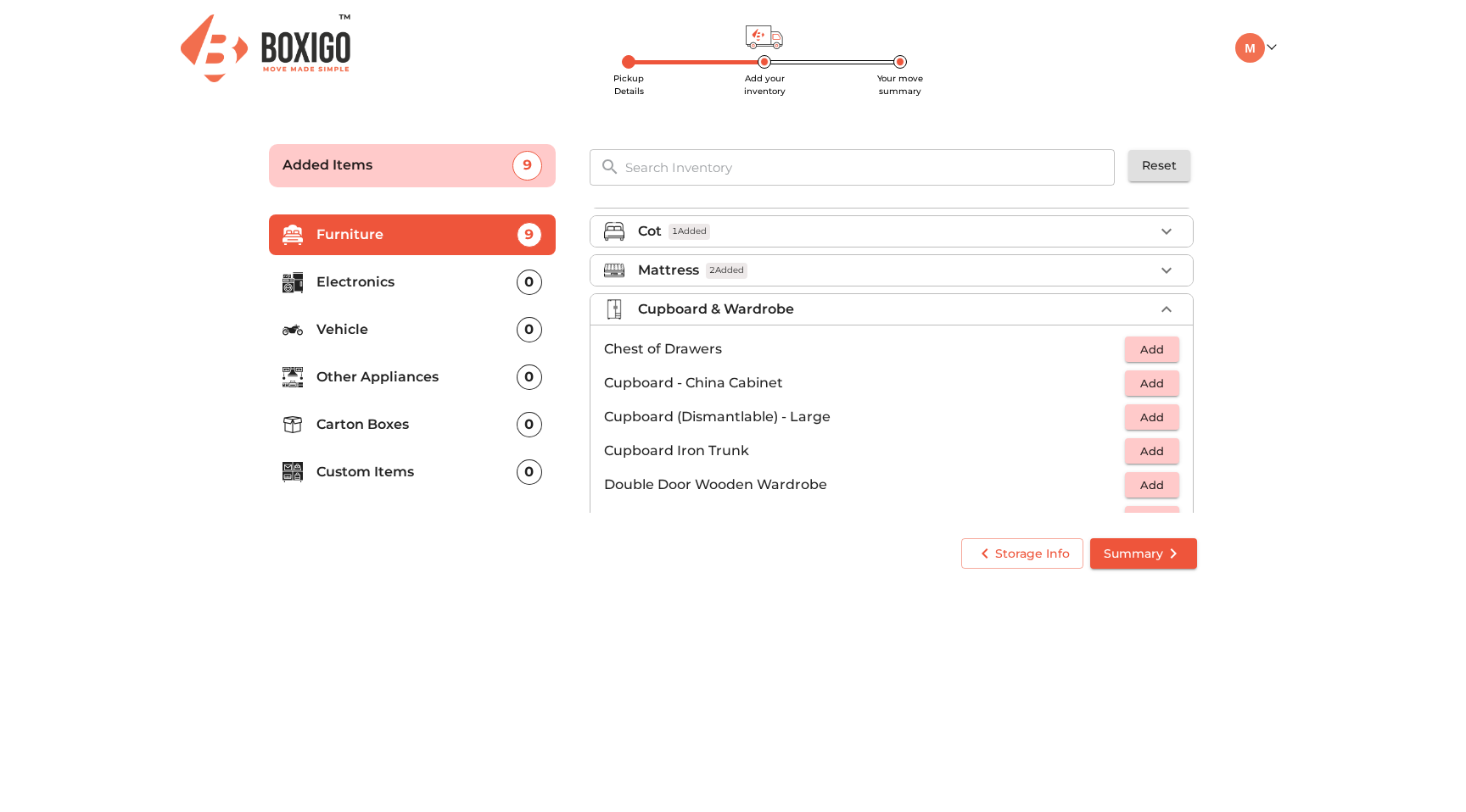
scroll to position [131, 0]
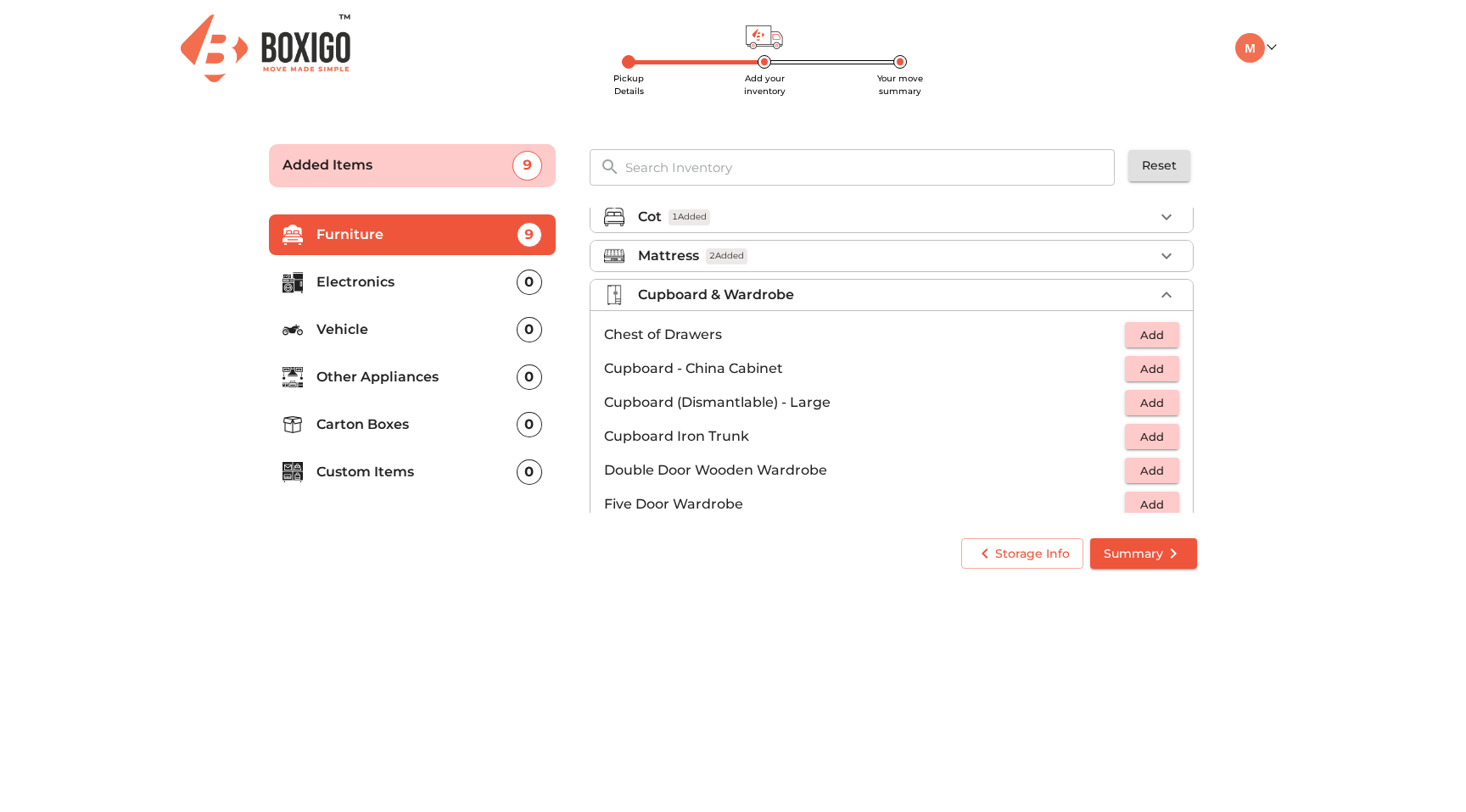
click at [1150, 331] on span "Add" at bounding box center [1153, 335] width 38 height 20
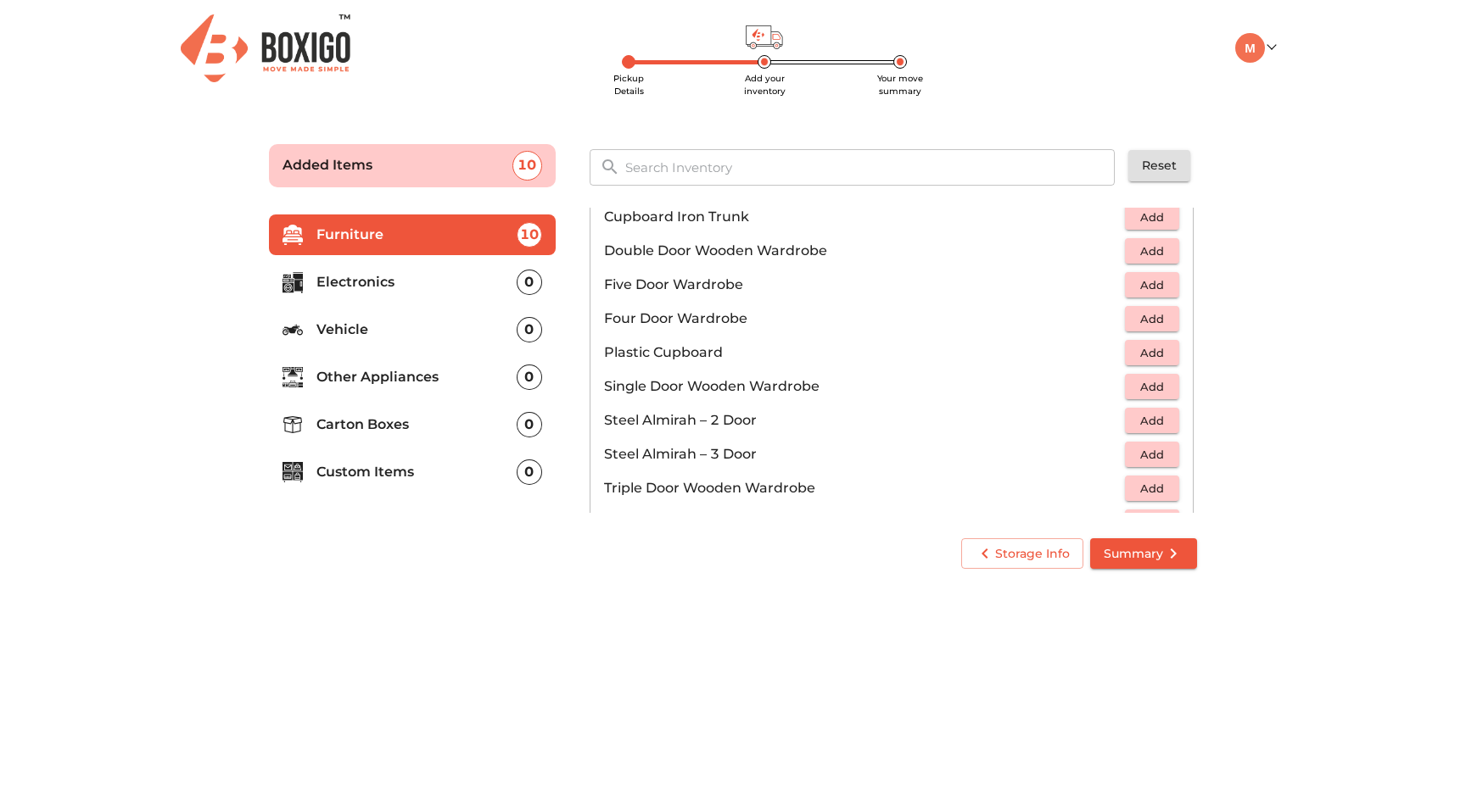
scroll to position [351, 0]
click at [1159, 410] on span "Add" at bounding box center [1153, 420] width 38 height 20
click at [1168, 421] on icon "button" at bounding box center [1166, 419] width 21 height 21
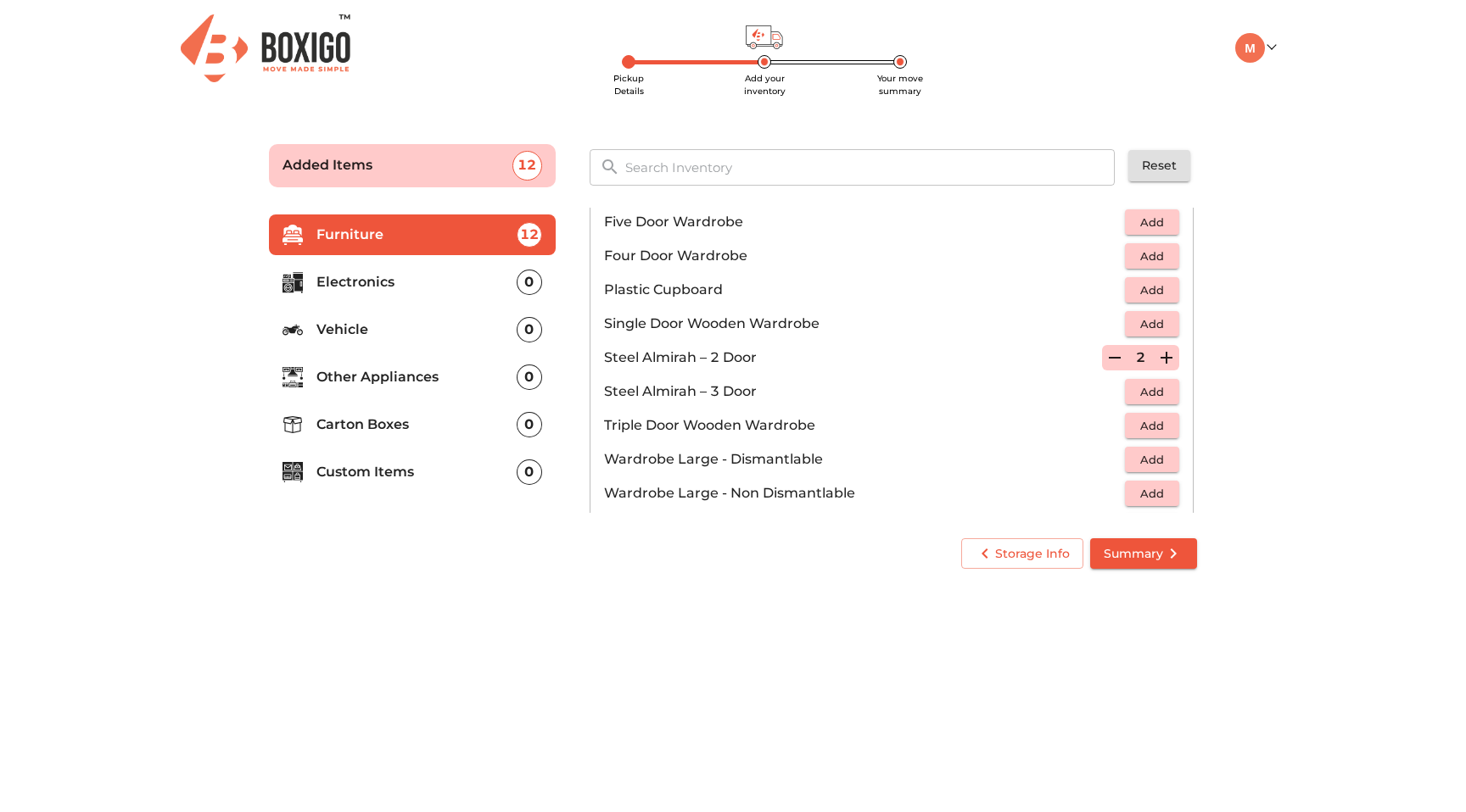
scroll to position [572, 0]
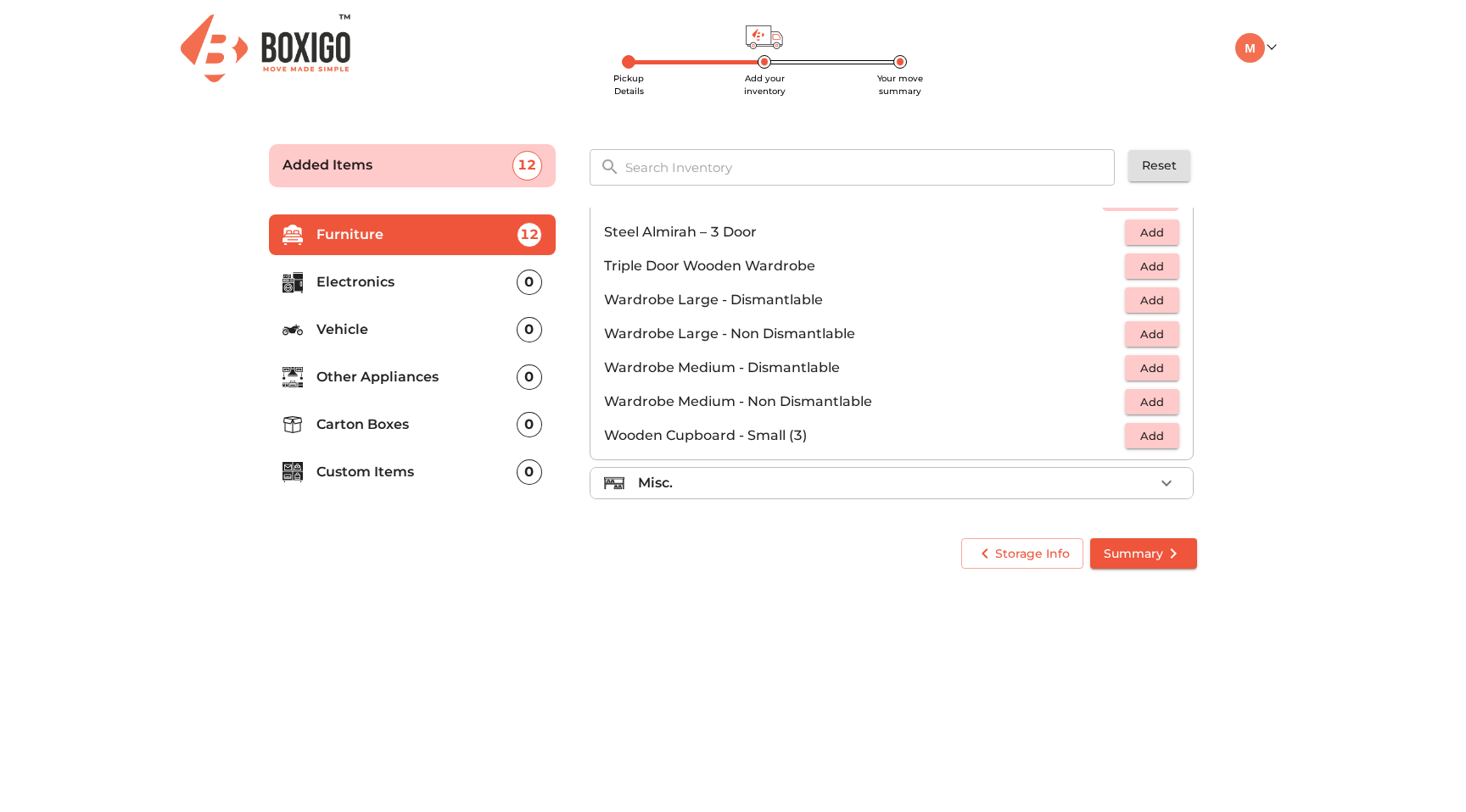
click at [1094, 478] on div "Misc." at bounding box center [896, 483] width 516 height 21
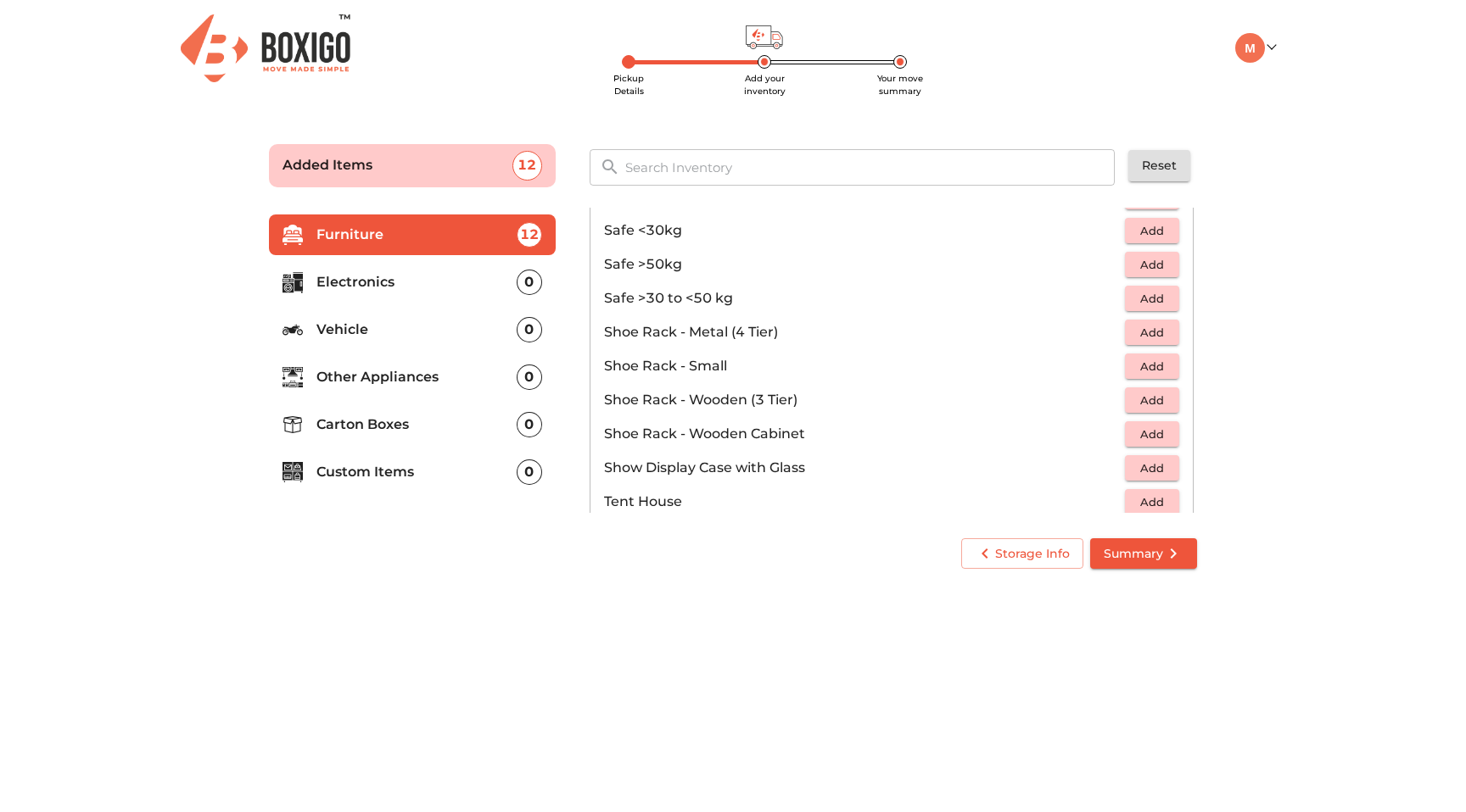
scroll to position [823, 0]
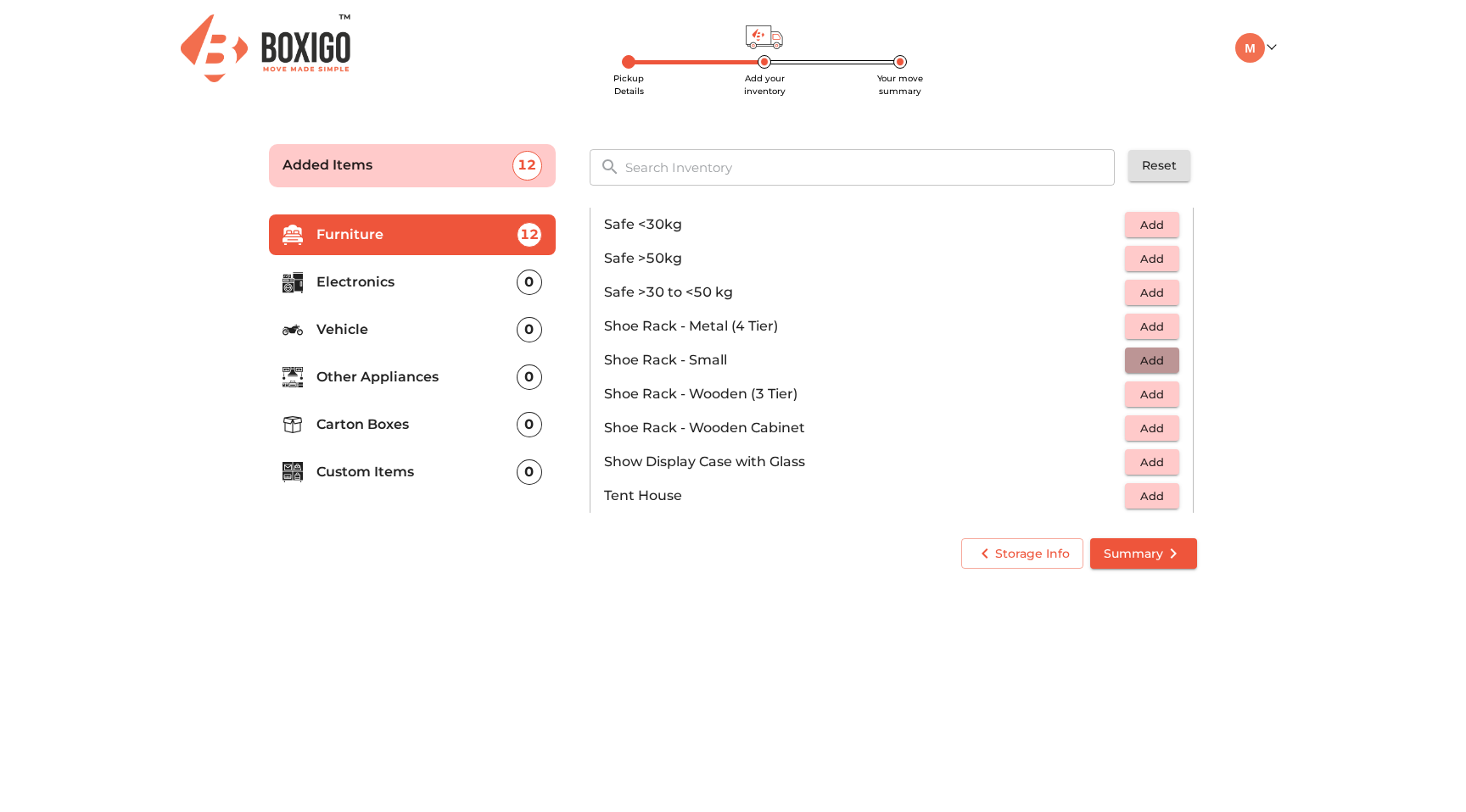
click at [1159, 360] on span "Add" at bounding box center [1153, 361] width 38 height 20
click at [402, 290] on p "Electronics" at bounding box center [417, 283] width 200 height 21
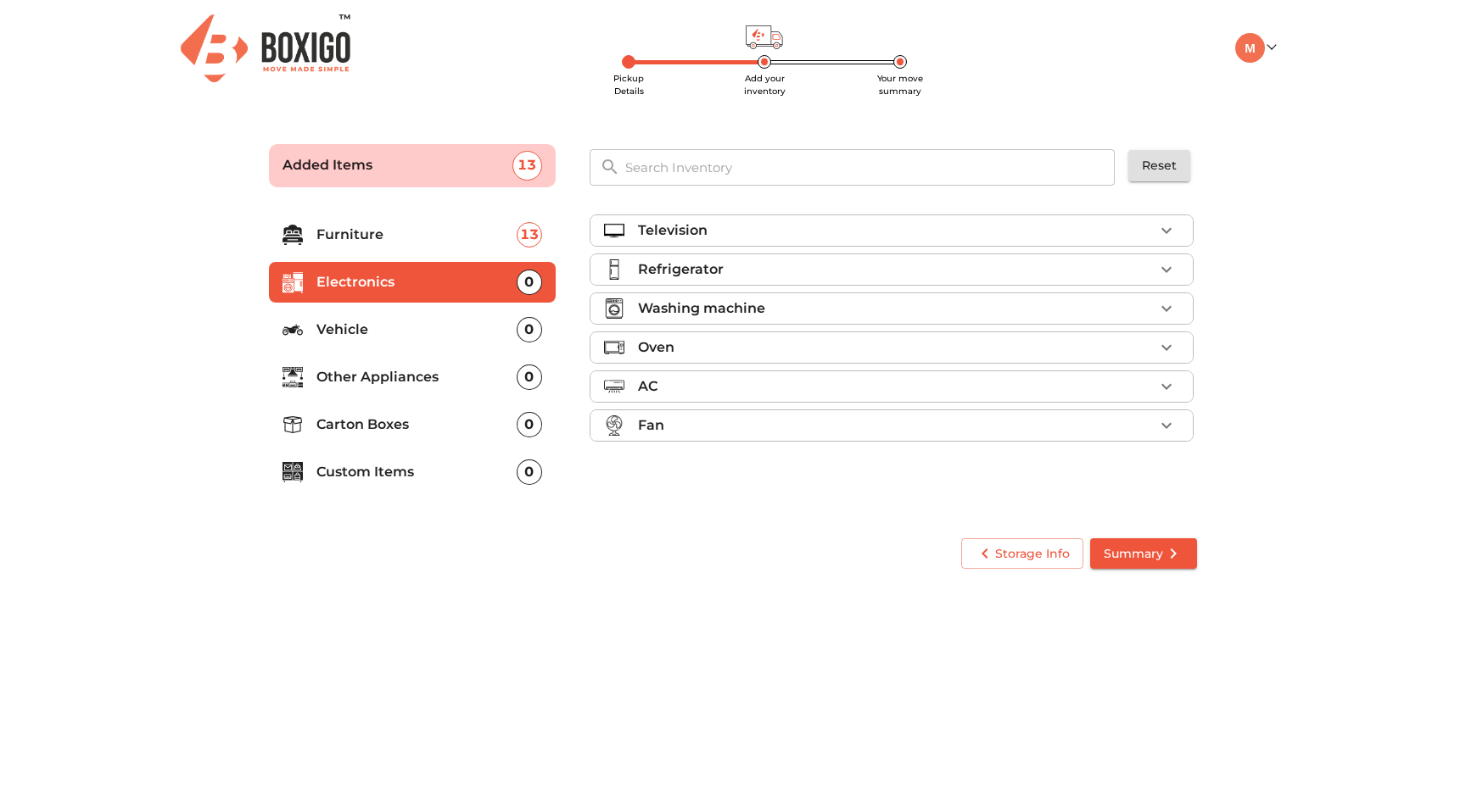
click at [707, 226] on div "Television" at bounding box center [896, 230] width 516 height 21
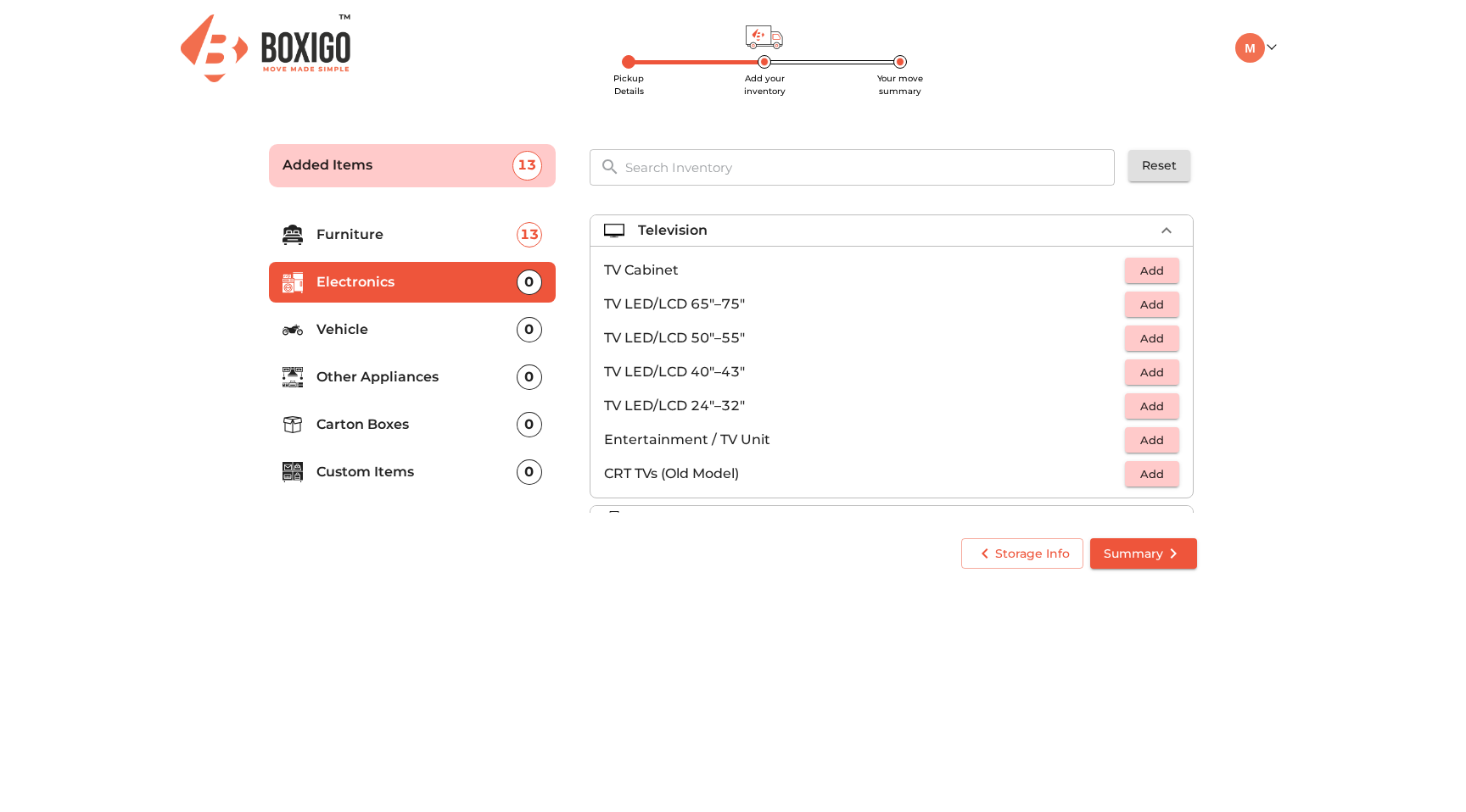
click at [1158, 299] on span "Add" at bounding box center [1153, 305] width 38 height 20
click at [1163, 231] on icon "button" at bounding box center [1166, 230] width 10 height 6
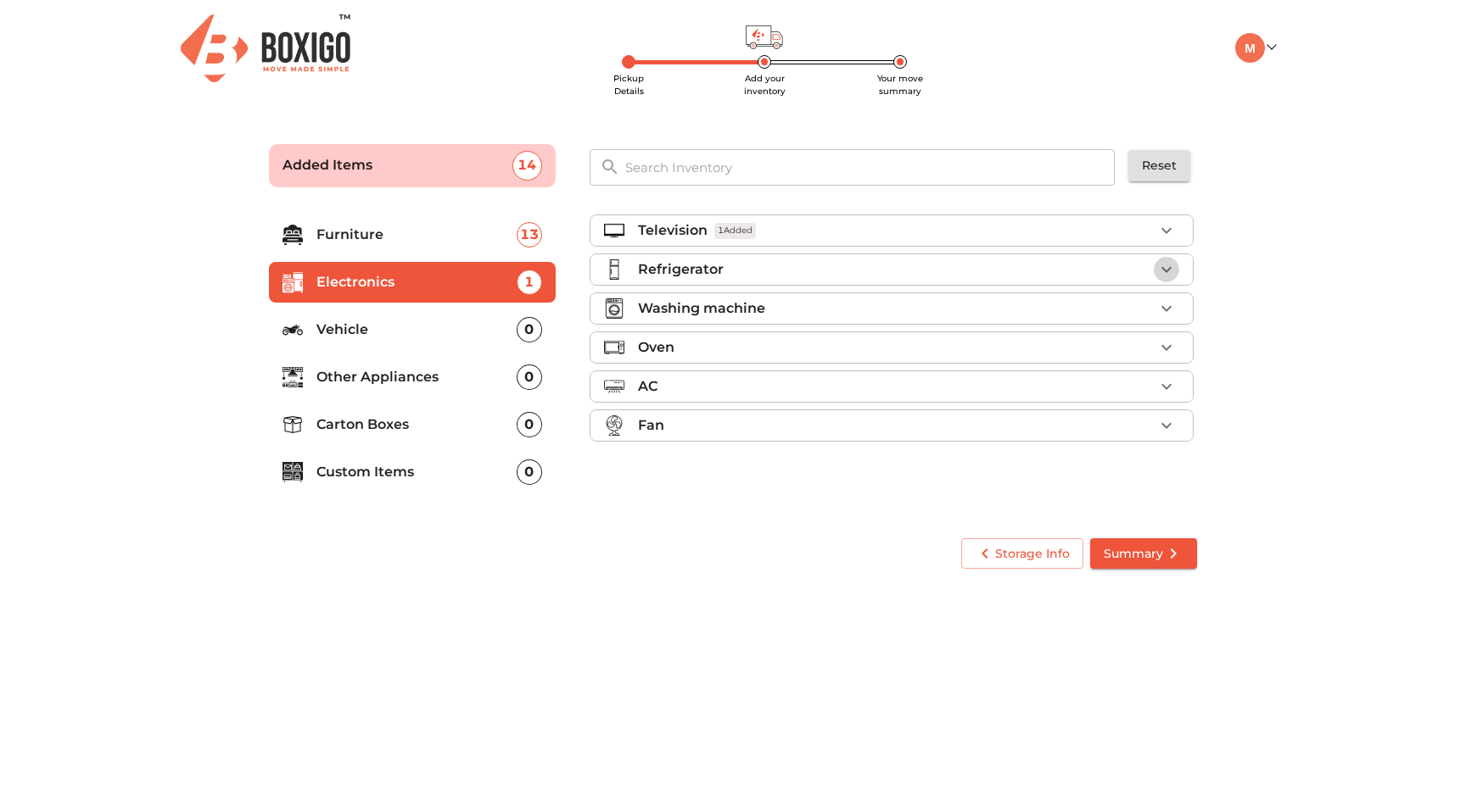
click at [1158, 267] on icon "button" at bounding box center [1166, 270] width 21 height 21
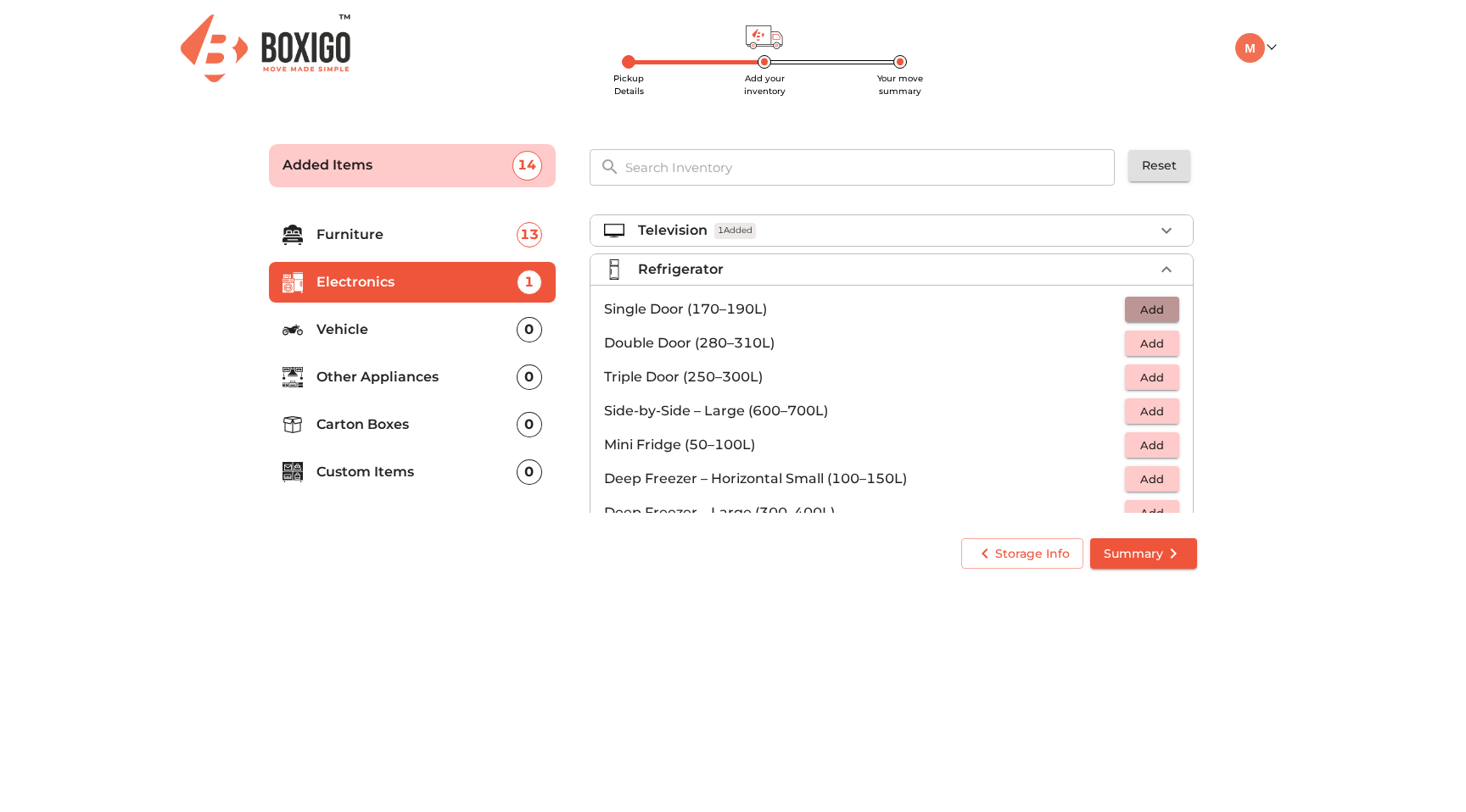
click at [1153, 308] on span "Add" at bounding box center [1153, 310] width 38 height 20
click at [1167, 269] on icon "button" at bounding box center [1166, 270] width 10 height 6
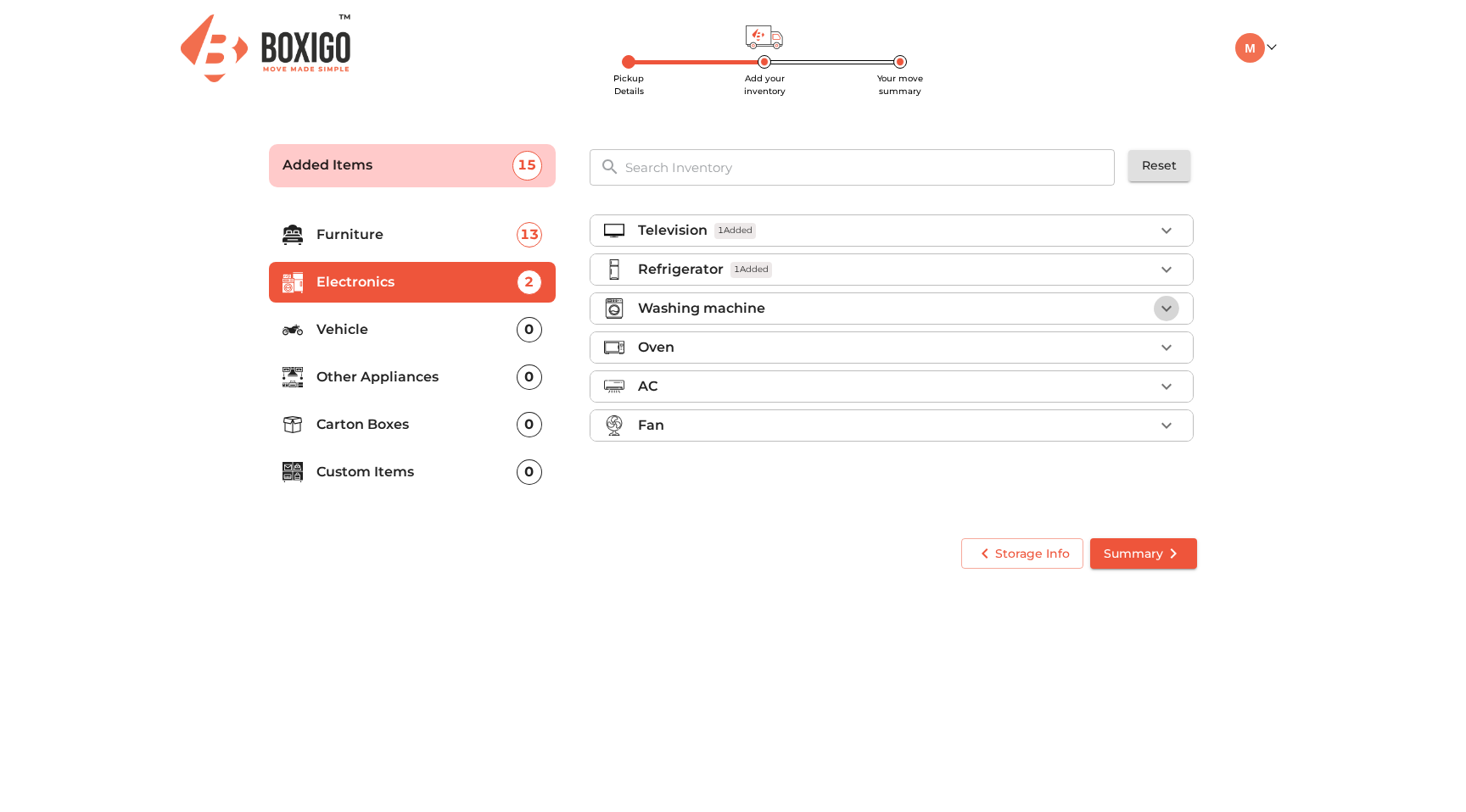
click at [1159, 305] on icon "button" at bounding box center [1166, 308] width 21 height 21
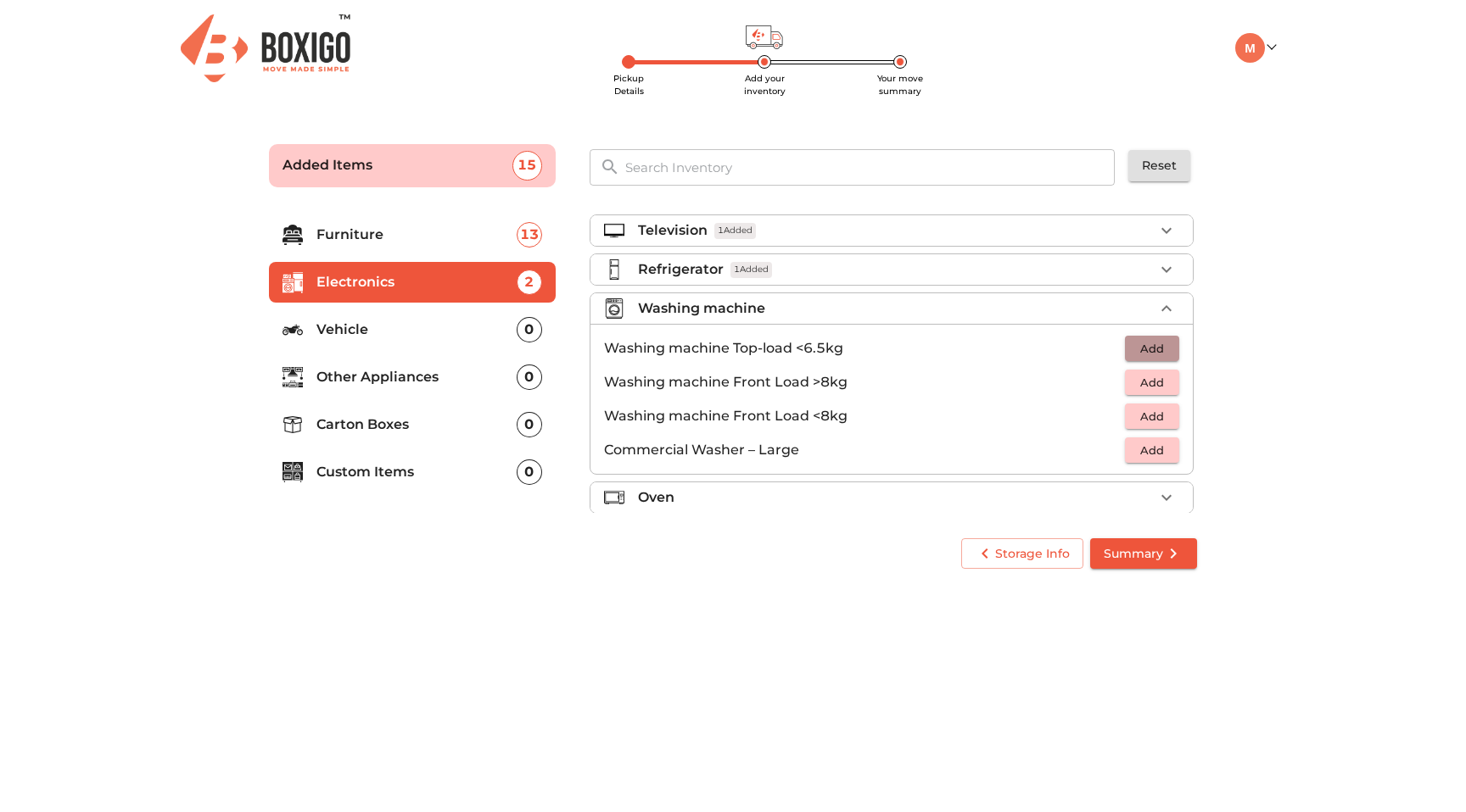
click at [1160, 353] on span "Add" at bounding box center [1153, 349] width 38 height 20
click at [1170, 308] on icon "button" at bounding box center [1166, 308] width 21 height 21
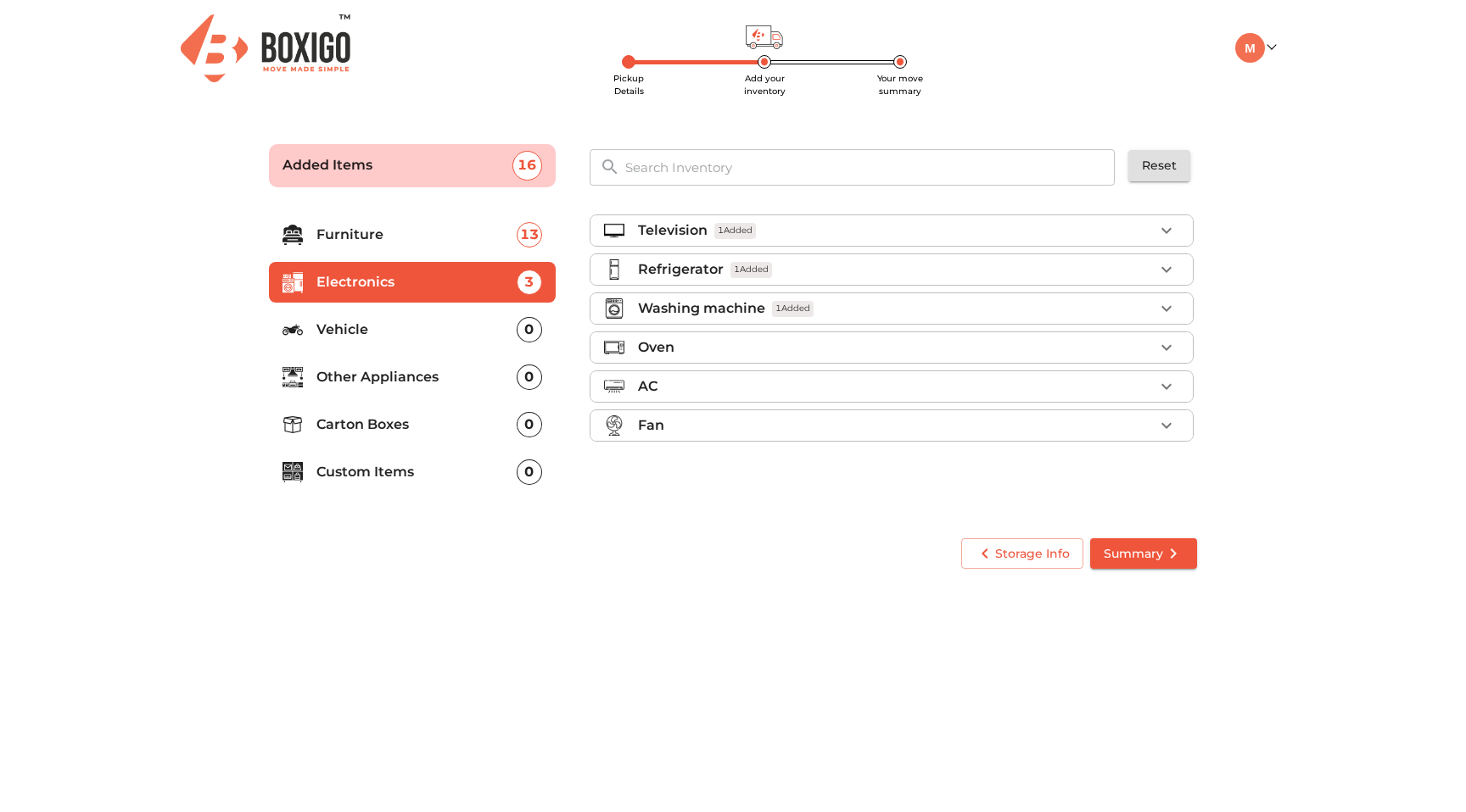
click at [1164, 390] on icon "button" at bounding box center [1166, 387] width 21 height 21
click at [1156, 425] on span "Add" at bounding box center [1153, 427] width 38 height 20
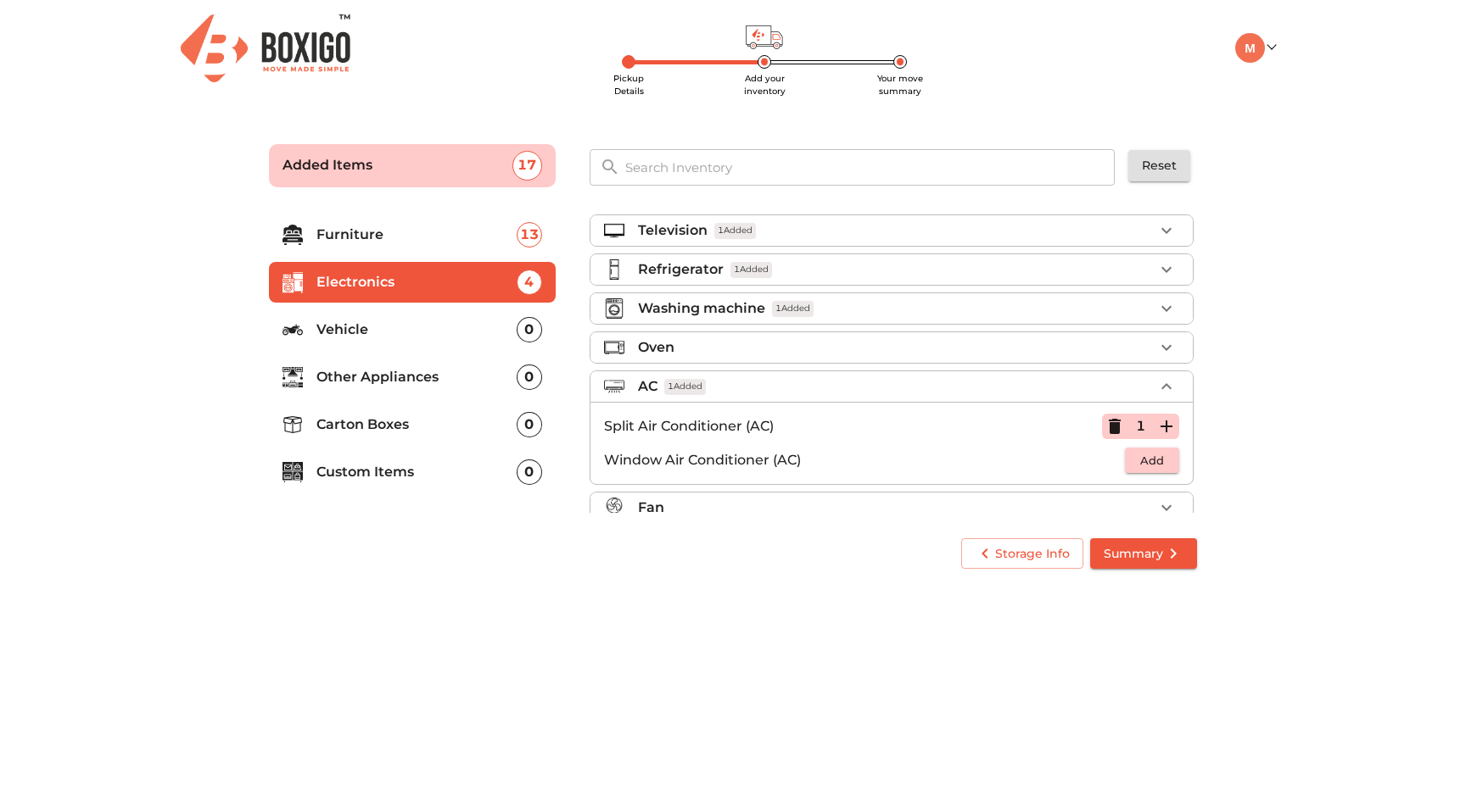
click at [1170, 383] on icon "button" at bounding box center [1166, 387] width 21 height 21
click at [1147, 415] on div "Fan" at bounding box center [896, 425] width 516 height 21
drag, startPoint x: 1169, startPoint y: 460, endPoint x: 1173, endPoint y: 435, distance: 25.3
click at [1173, 435] on div "Fan Air / Tower Cooler Add Ceiling Fan Add Exhaust Fan Add Pedestal fan Add Tab…" at bounding box center [891, 518] width 604 height 216
click at [1164, 489] on button "Add" at bounding box center [1152, 500] width 55 height 27
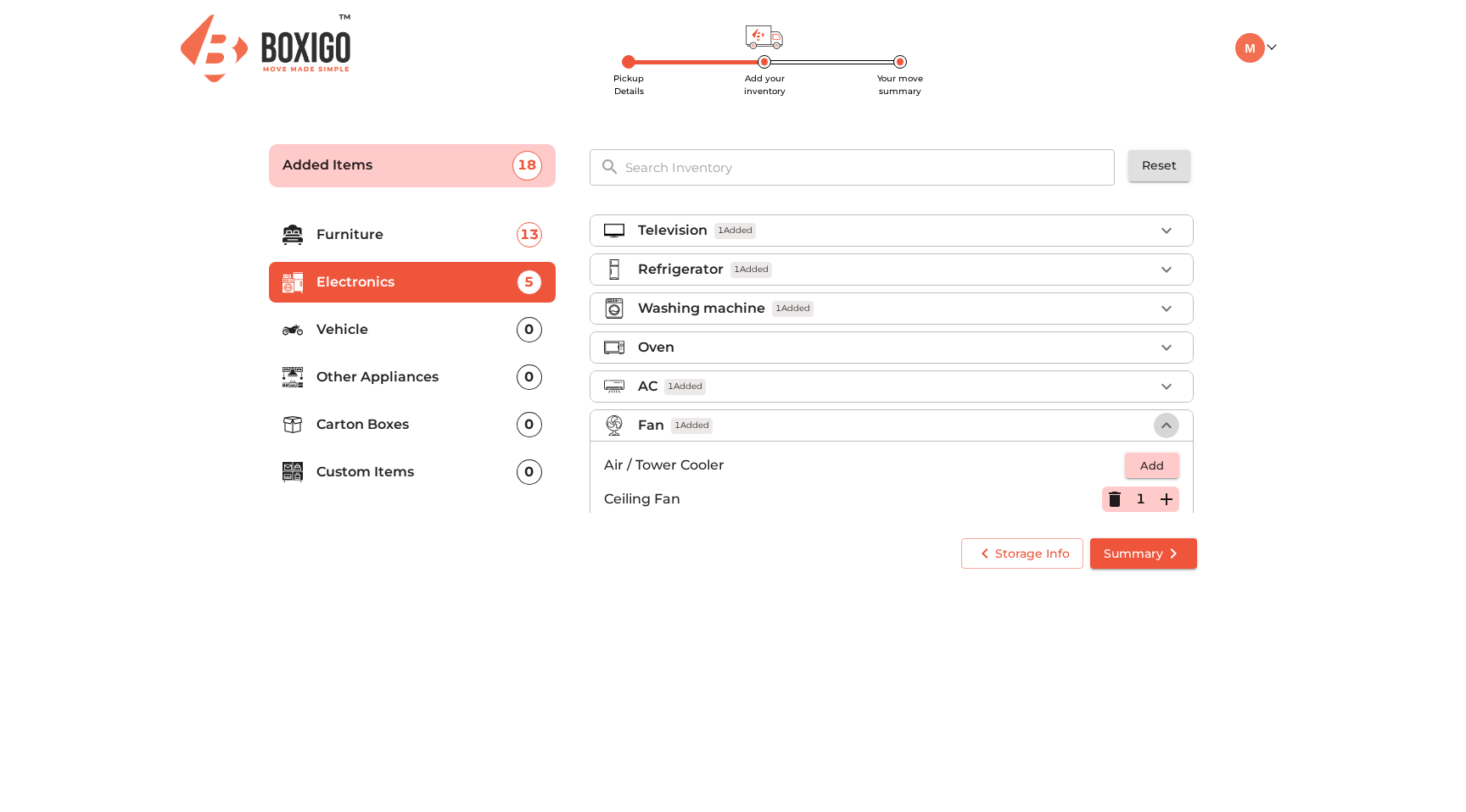
click at [1163, 421] on icon "button" at bounding box center [1166, 425] width 21 height 21
click at [1159, 550] on span "Summary" at bounding box center [1144, 553] width 79 height 21
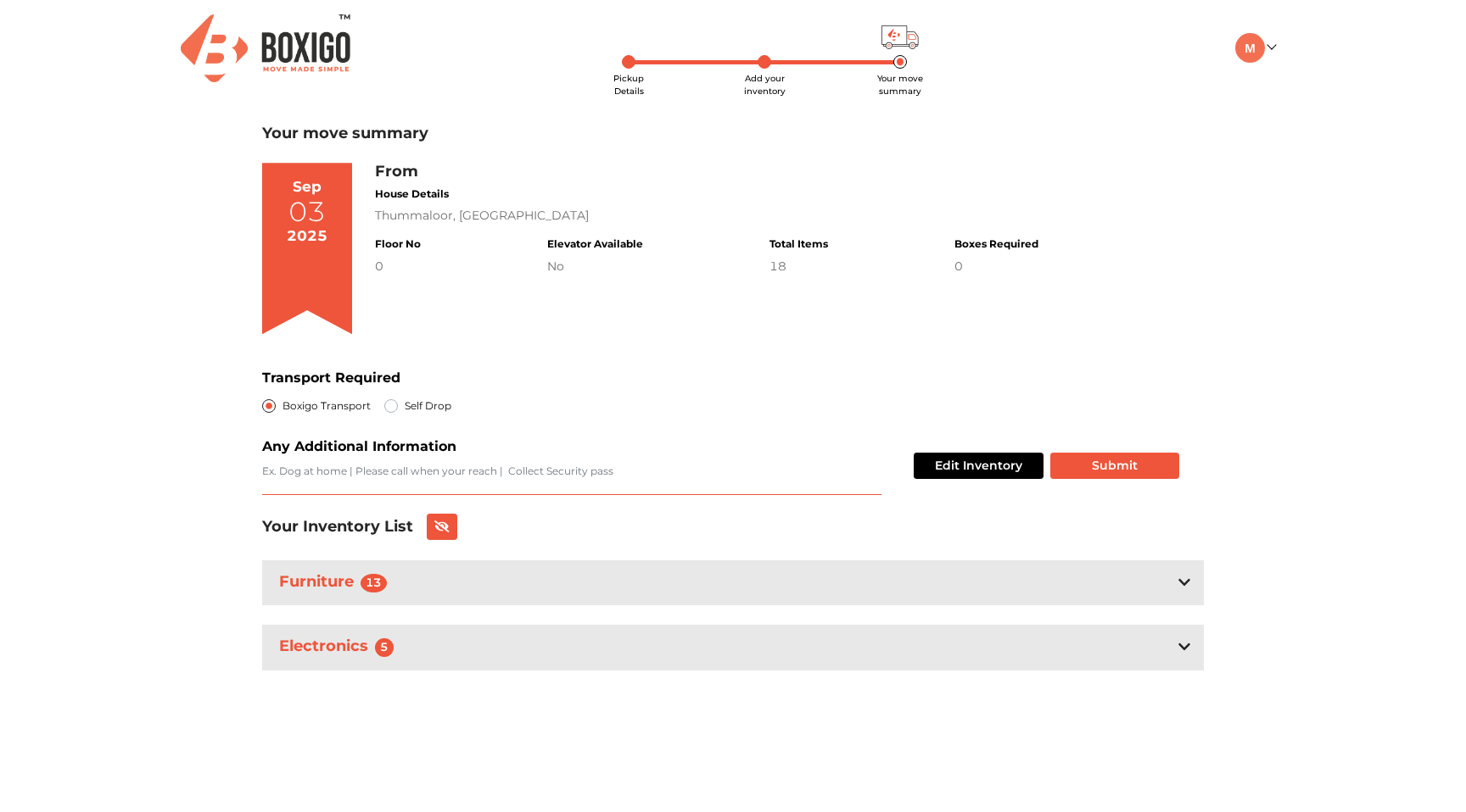
click at [514, 477] on textarea "Transport Required" at bounding box center [571, 480] width 619 height 32
type textarea "Please call before Reach"
click at [1099, 472] on button "Submit" at bounding box center [1115, 466] width 129 height 27
